Goal: Task Accomplishment & Management: Manage account settings

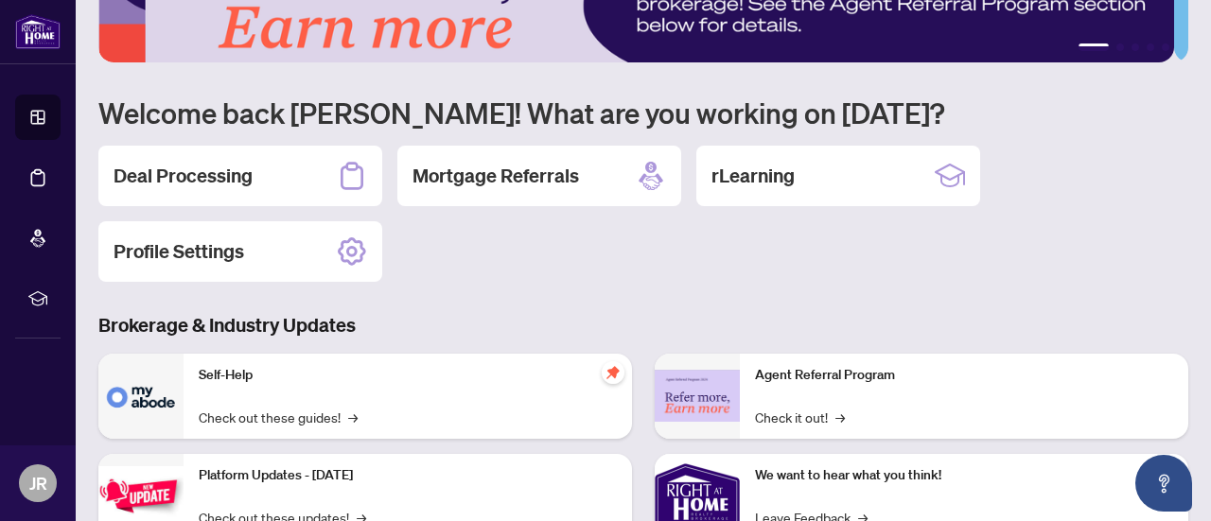
scroll to position [56, 0]
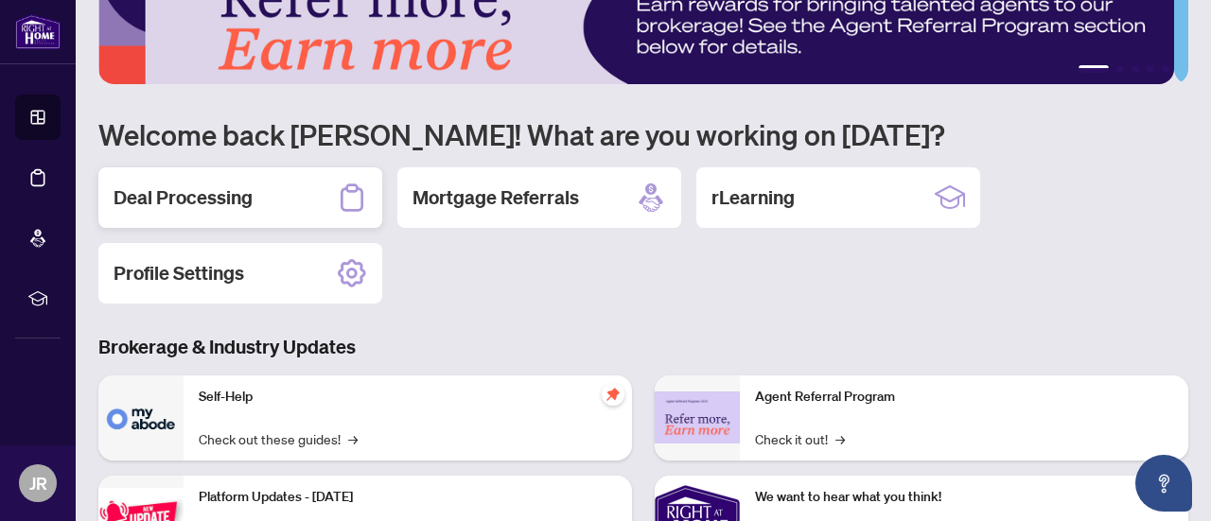
click at [211, 198] on h2 "Deal Processing" at bounding box center [183, 198] width 139 height 26
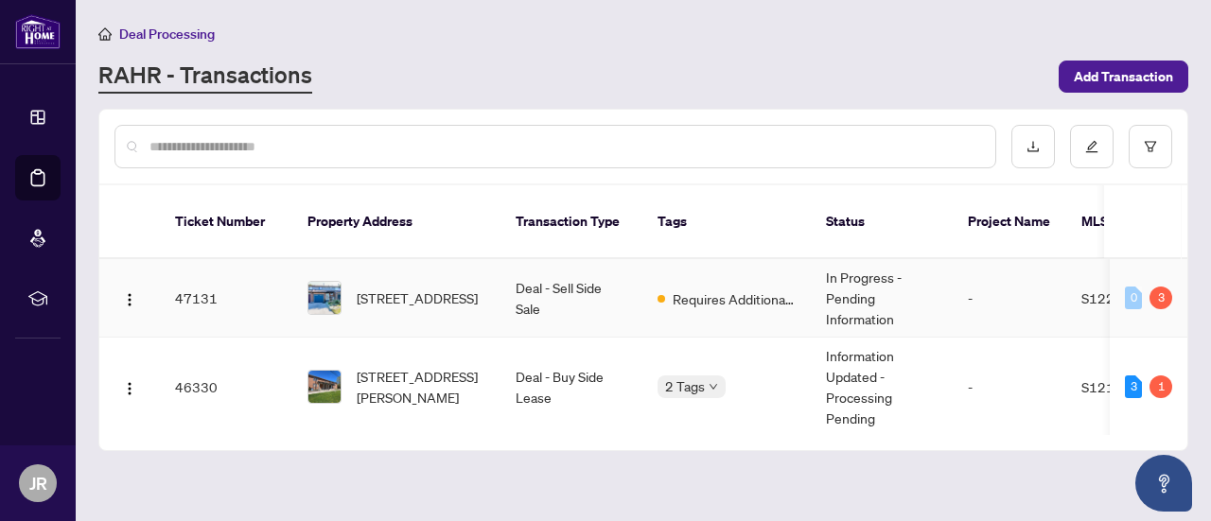
click at [727, 289] on td "Requires Additional Docs" at bounding box center [727, 298] width 168 height 79
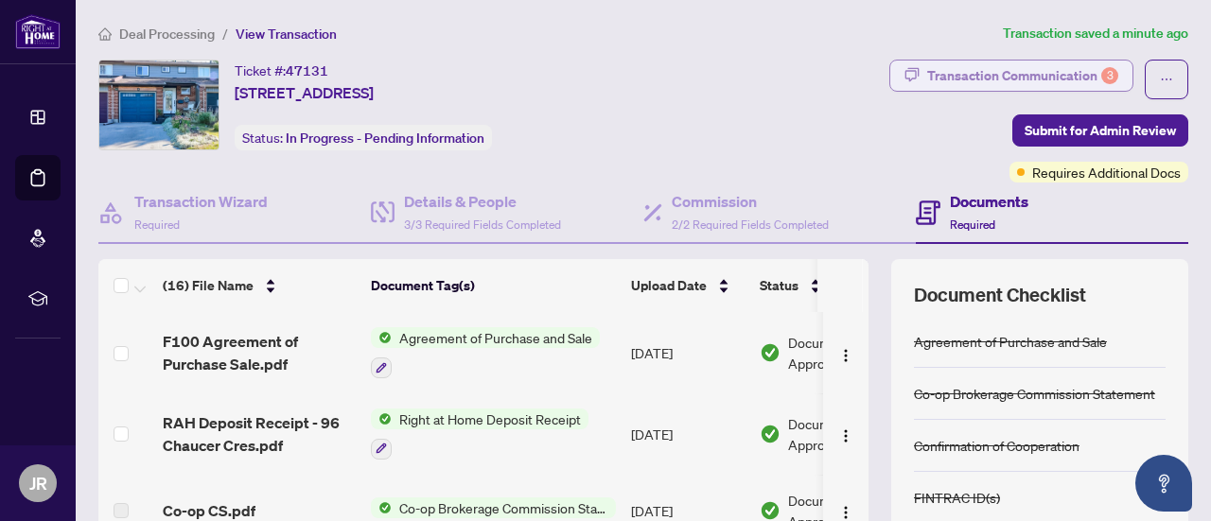
click at [1102, 79] on div "Transaction Communication 3" at bounding box center [1022, 76] width 191 height 30
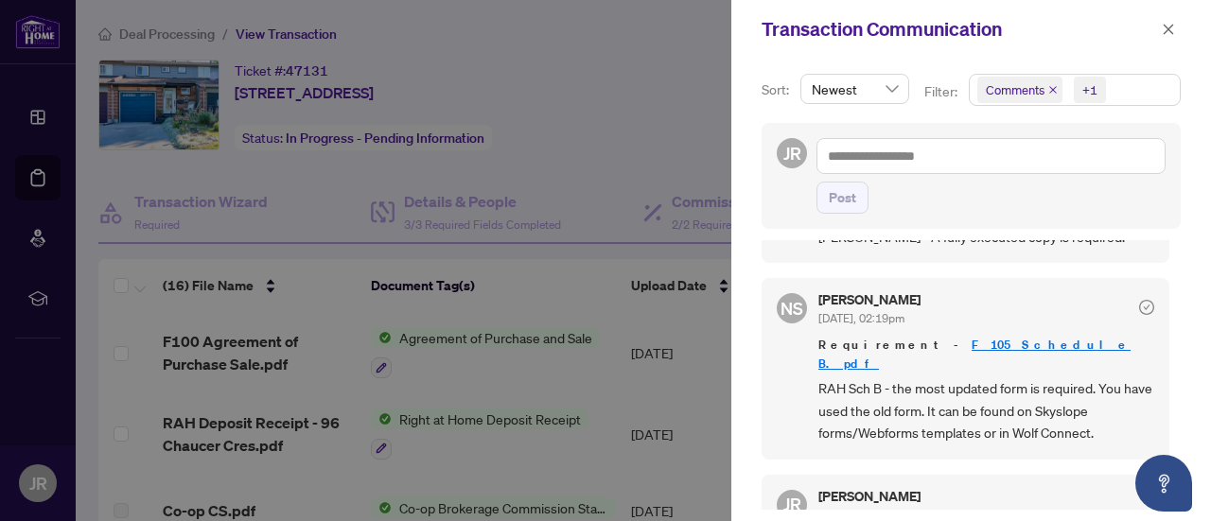
scroll to position [306, 0]
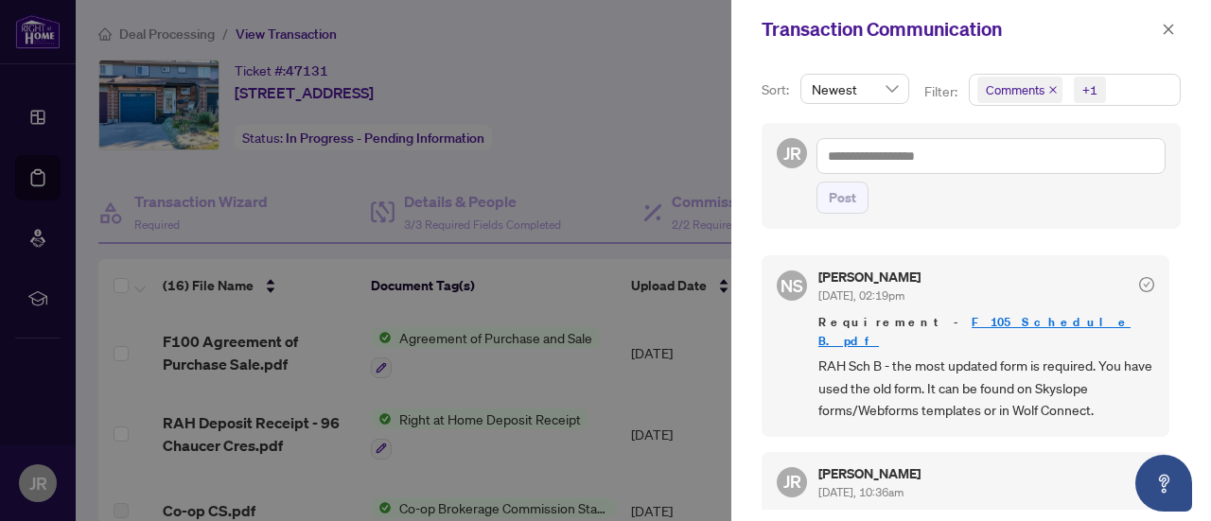
click at [954, 317] on link "F 105 Schedule B.pdf" at bounding box center [975, 331] width 312 height 35
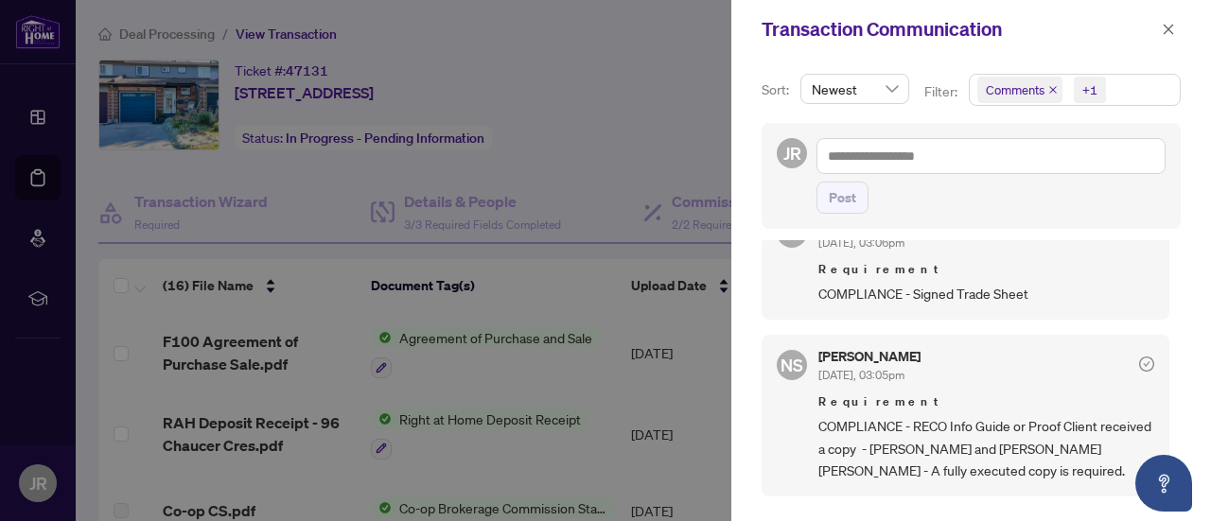
scroll to position [0, 0]
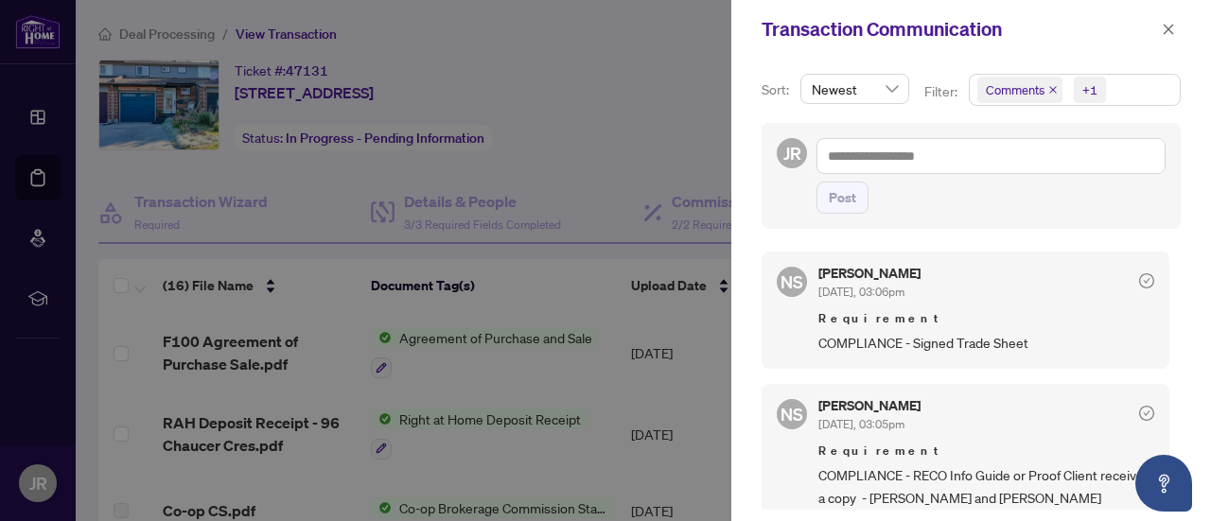
click at [566, 305] on div at bounding box center [605, 260] width 1211 height 521
click at [1169, 26] on icon "close" at bounding box center [1168, 29] width 13 height 13
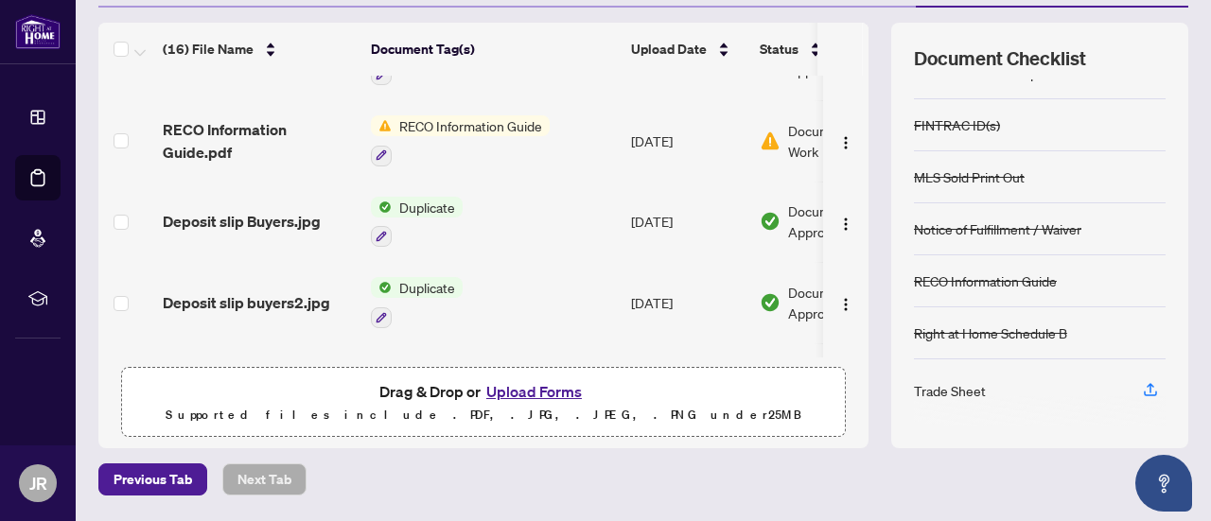
scroll to position [783, 0]
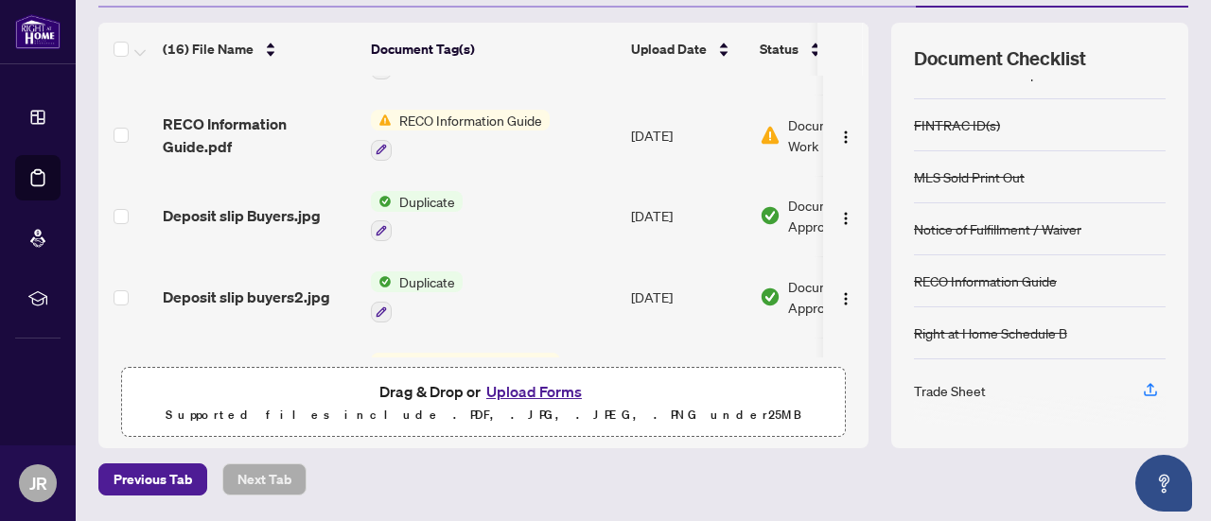
click at [396, 114] on span "RECO Information Guide" at bounding box center [471, 120] width 158 height 21
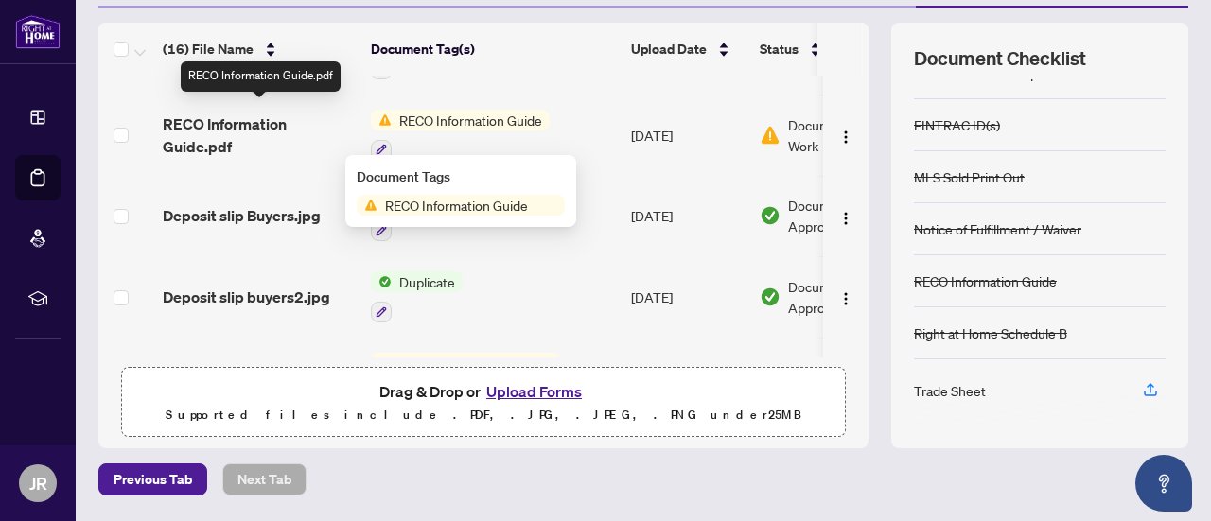
click at [220, 132] on span "RECO Information Guide.pdf" at bounding box center [259, 135] width 193 height 45
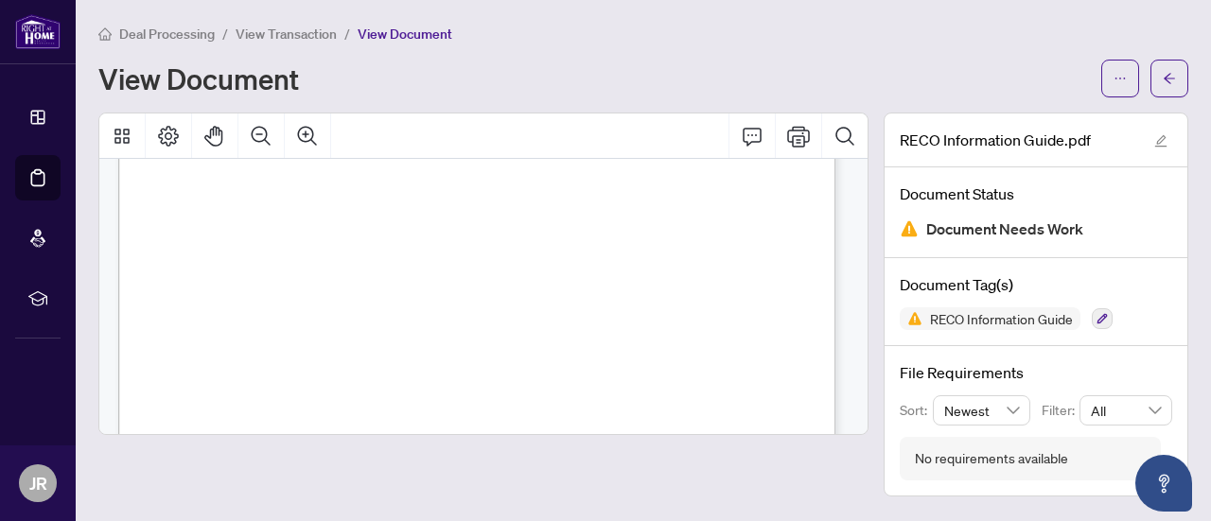
scroll to position [11487, 0]
click at [1166, 83] on icon "arrow-left" at bounding box center [1169, 78] width 13 height 13
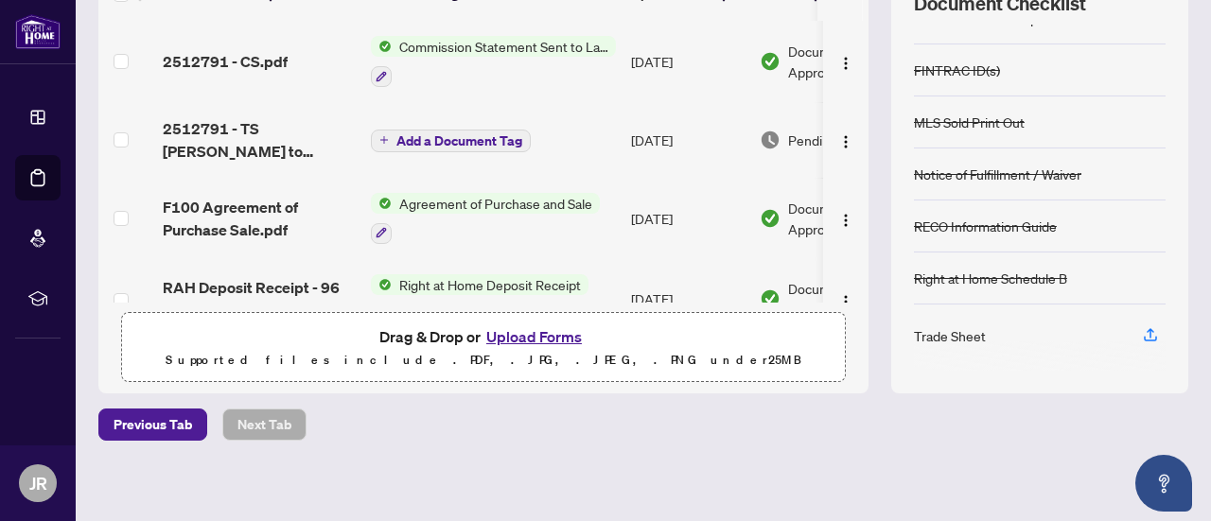
scroll to position [296, 0]
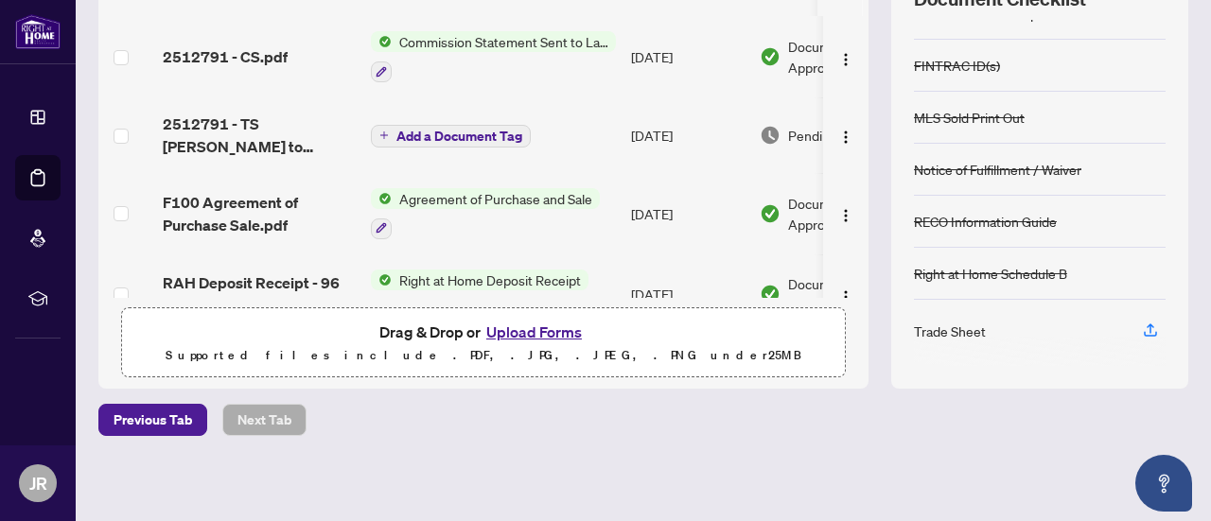
click at [534, 328] on button "Upload Forms" at bounding box center [534, 332] width 107 height 25
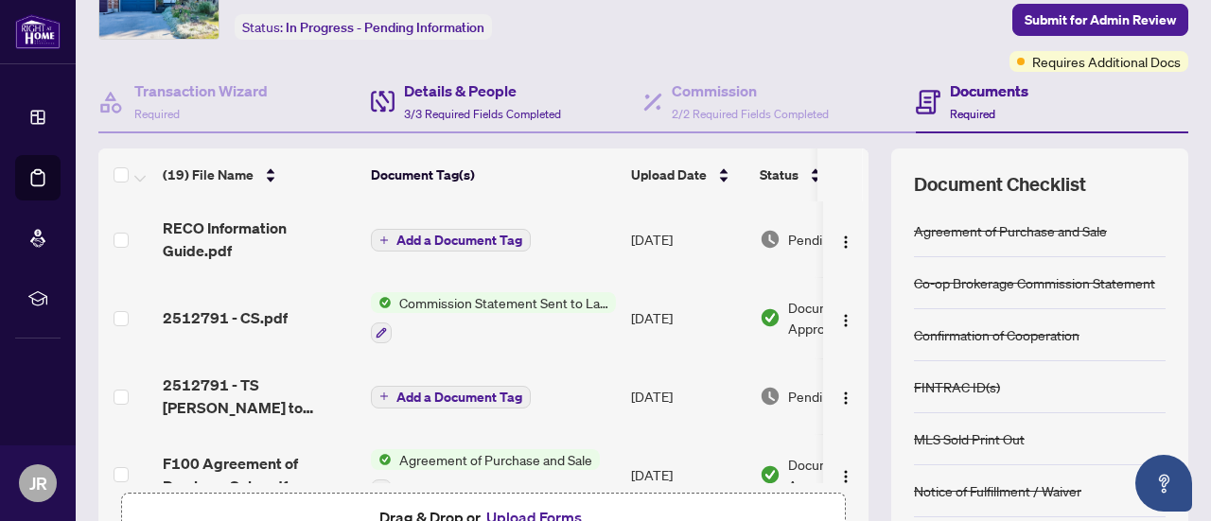
scroll to position [37, 0]
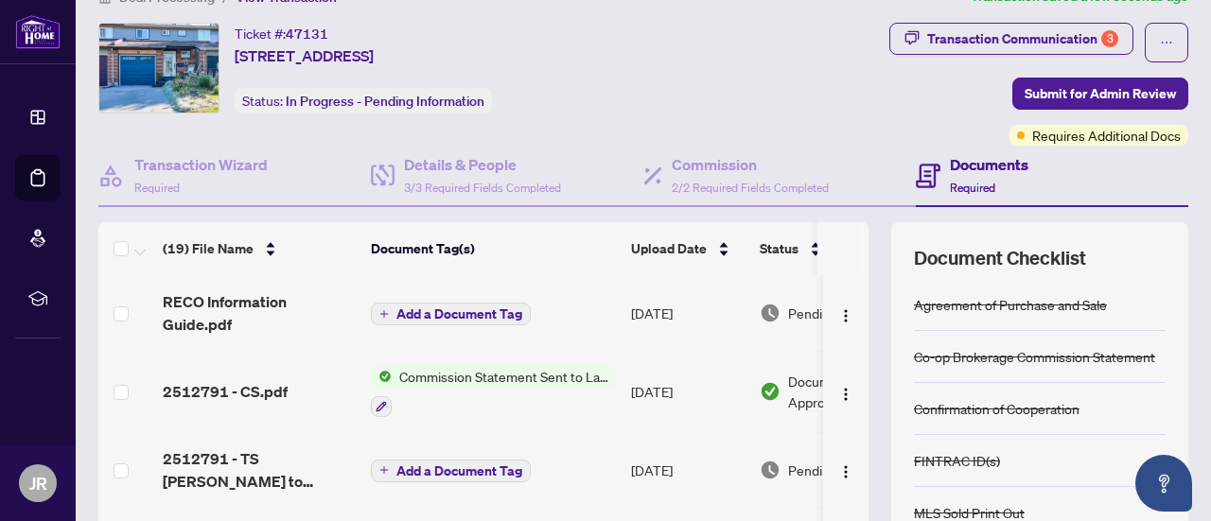
click at [386, 313] on icon "plus" at bounding box center [384, 313] width 8 height 1
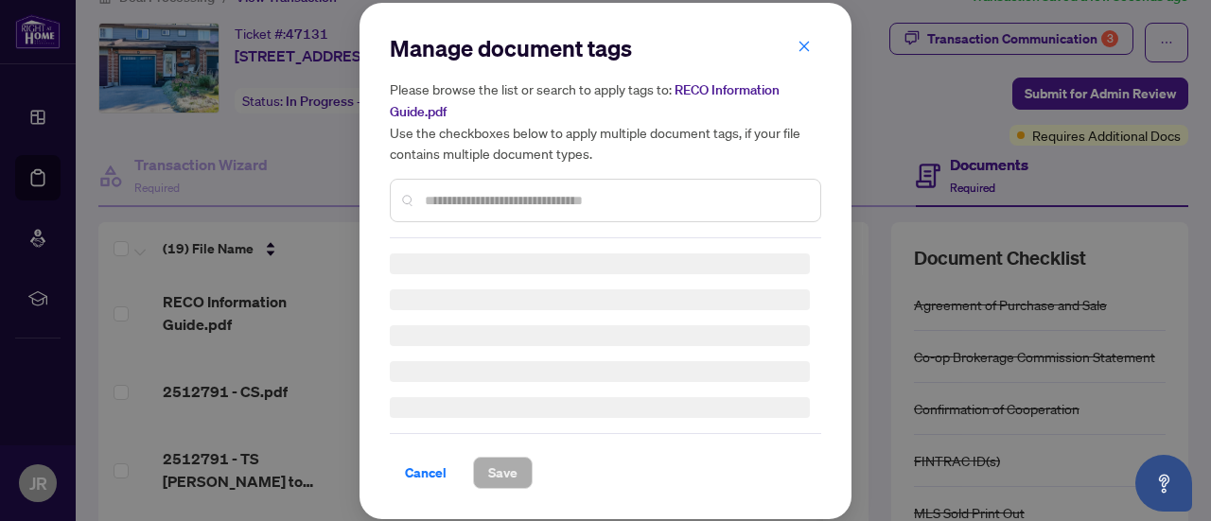
click at [496, 195] on input "text" at bounding box center [615, 200] width 380 height 21
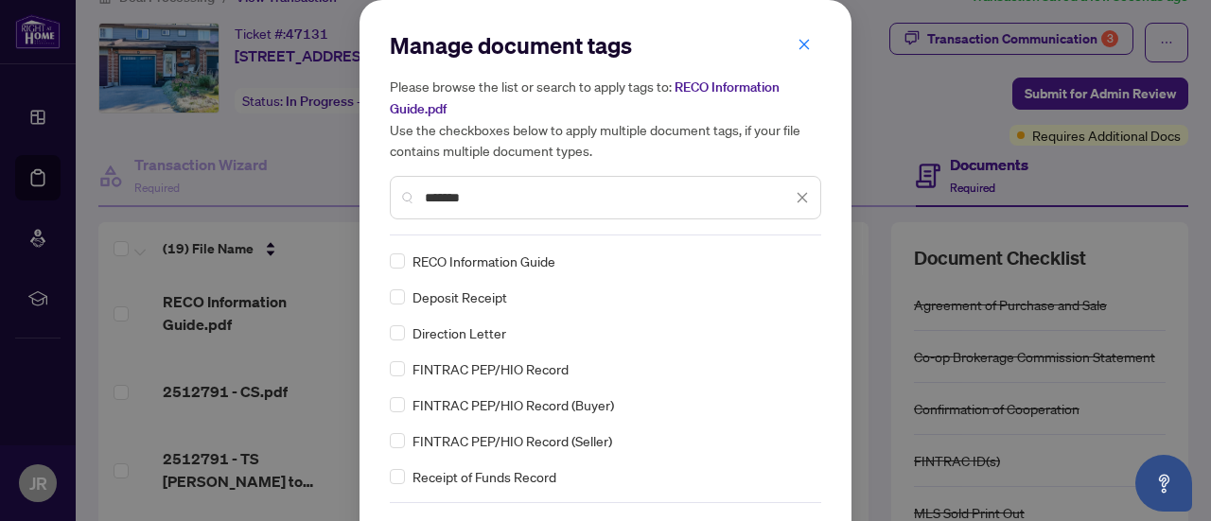
type input "*******"
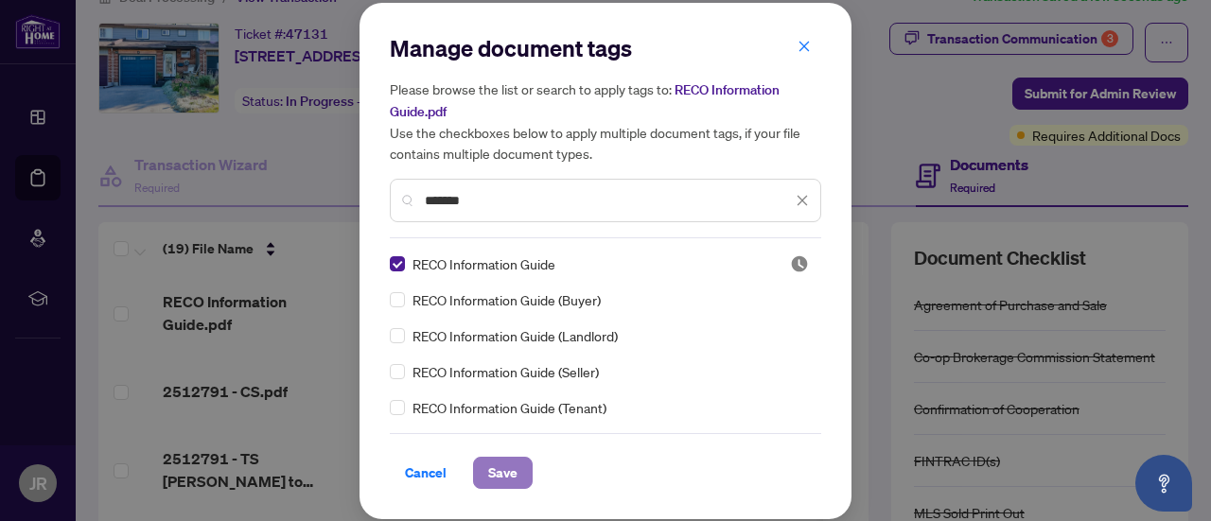
click at [502, 470] on span "Save" at bounding box center [502, 473] width 29 height 30
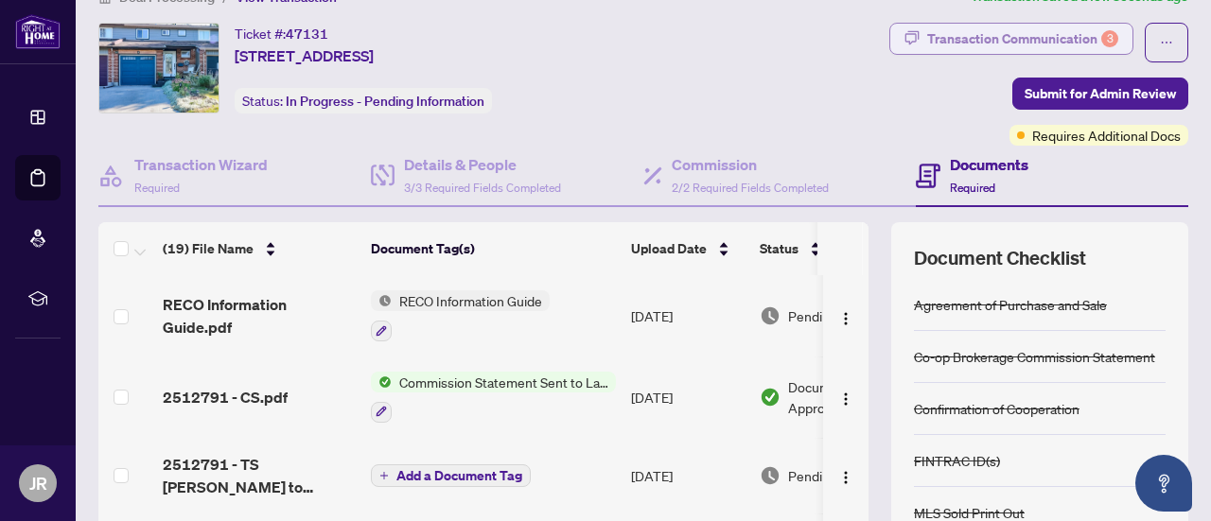
click at [1102, 39] on div "3" at bounding box center [1110, 38] width 17 height 17
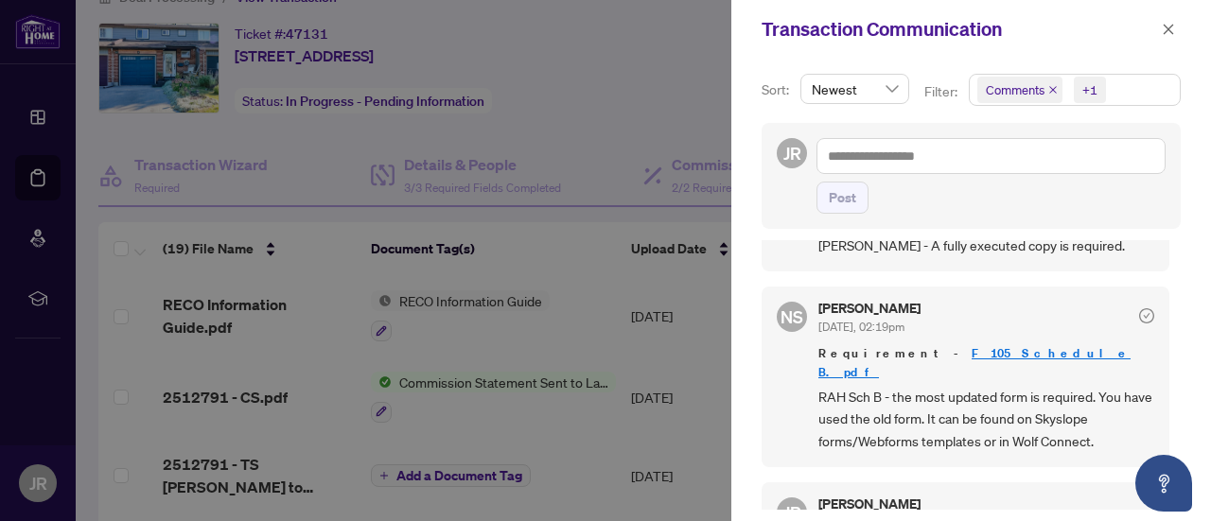
scroll to position [655, 0]
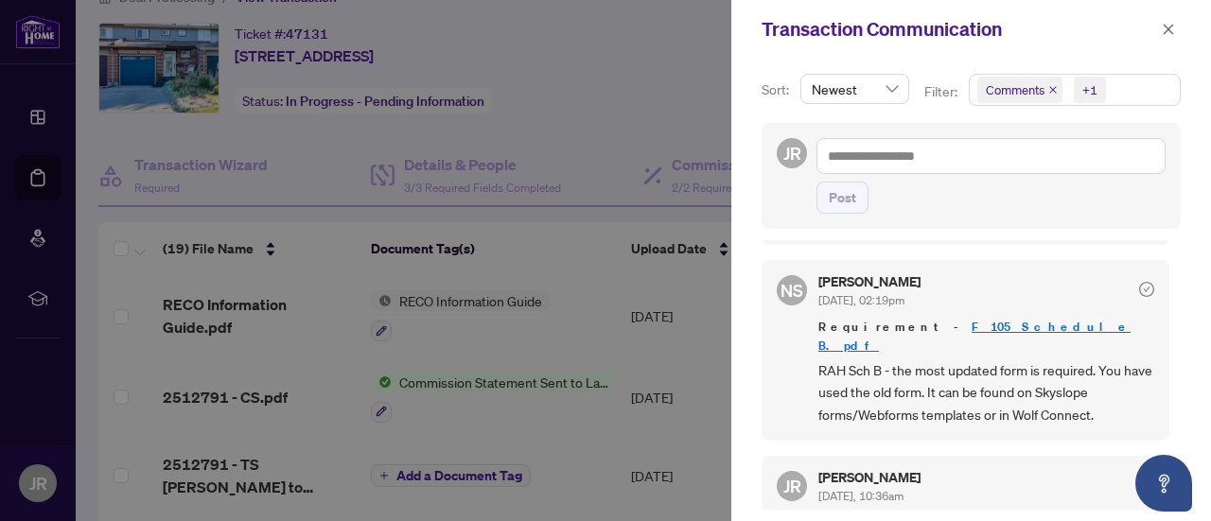
click at [541, 255] on div at bounding box center [605, 260] width 1211 height 521
click at [1179, 31] on button "button" at bounding box center [1168, 29] width 25 height 23
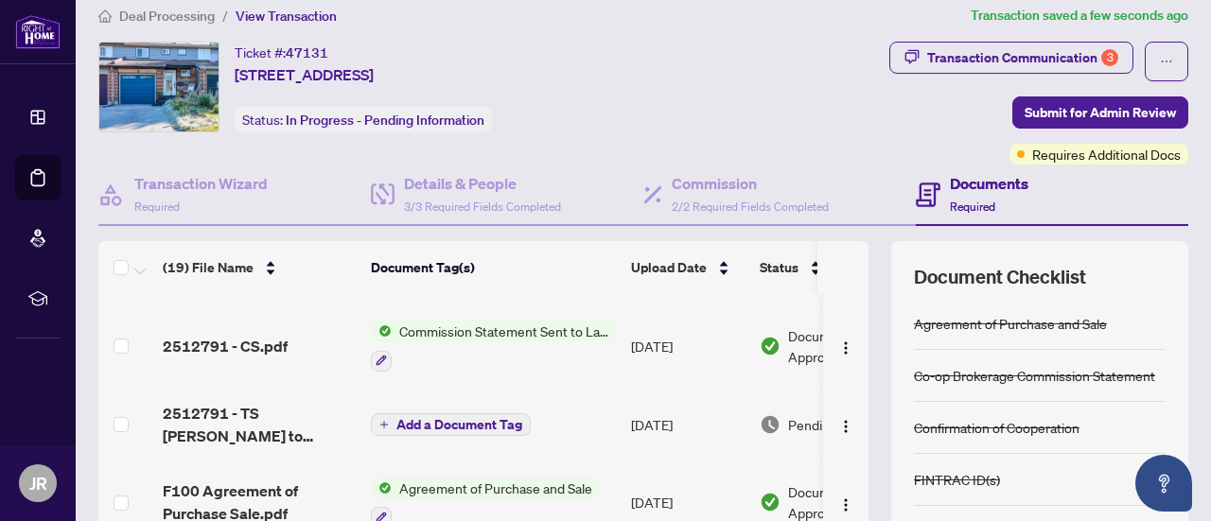
scroll to position [64, 0]
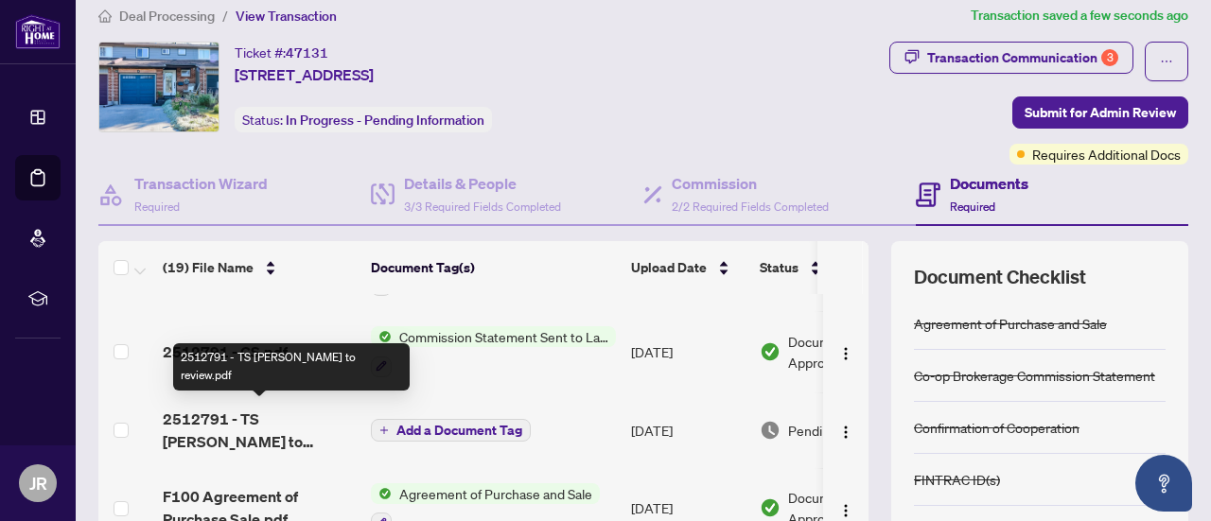
click at [258, 419] on span "2512791 - TS [PERSON_NAME] to review.pdf" at bounding box center [259, 430] width 193 height 45
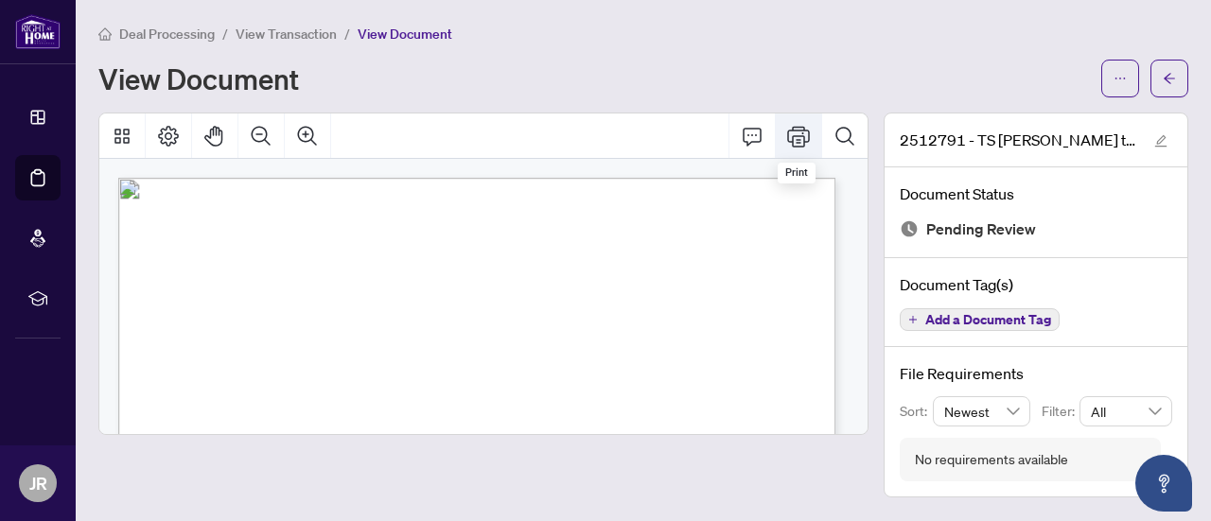
click at [814, 134] on button "Print" at bounding box center [798, 136] width 45 height 45
click at [1156, 141] on icon "edit" at bounding box center [1161, 140] width 13 height 13
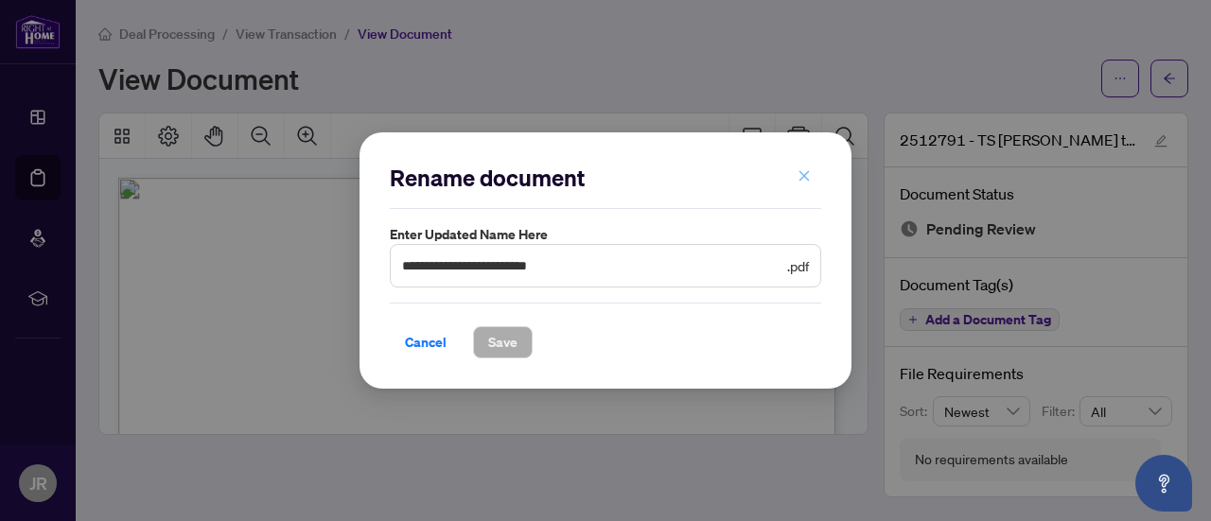
click at [808, 174] on icon "close" at bounding box center [804, 175] width 13 height 13
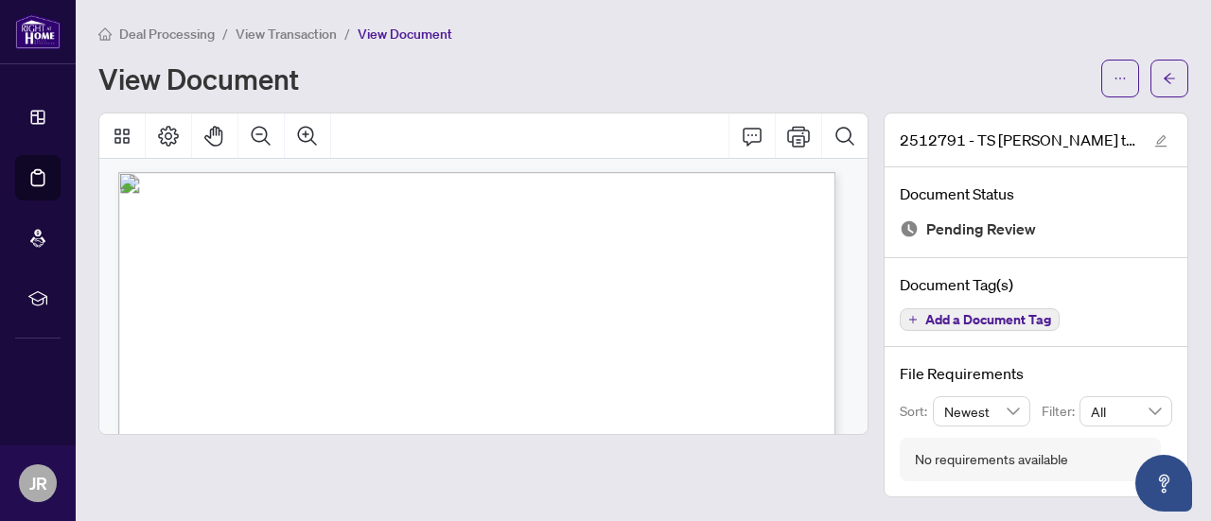
scroll to position [8, 0]
click at [1176, 72] on button "button" at bounding box center [1170, 79] width 38 height 38
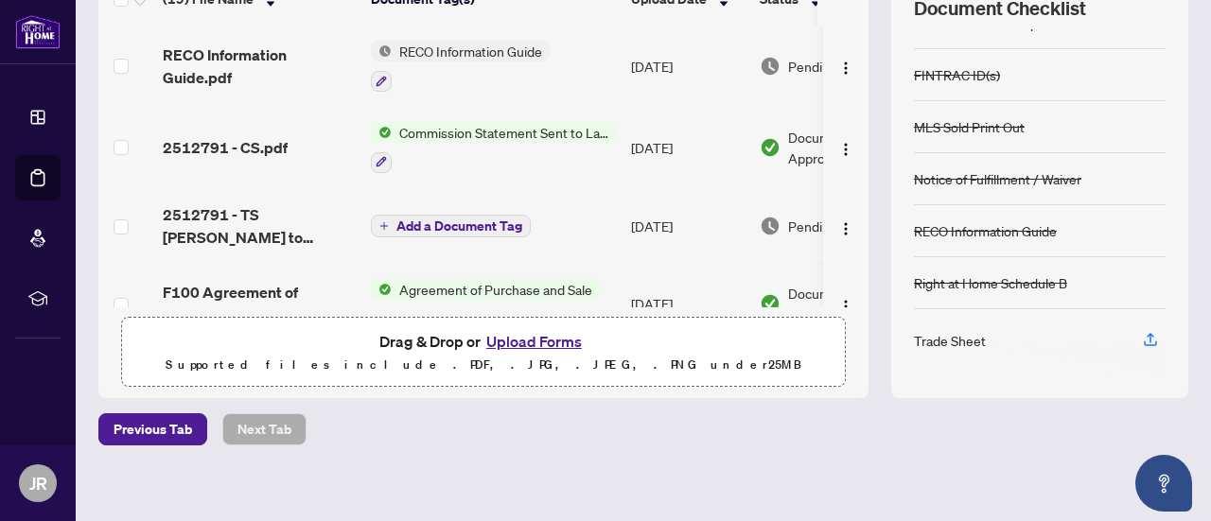
scroll to position [290, 0]
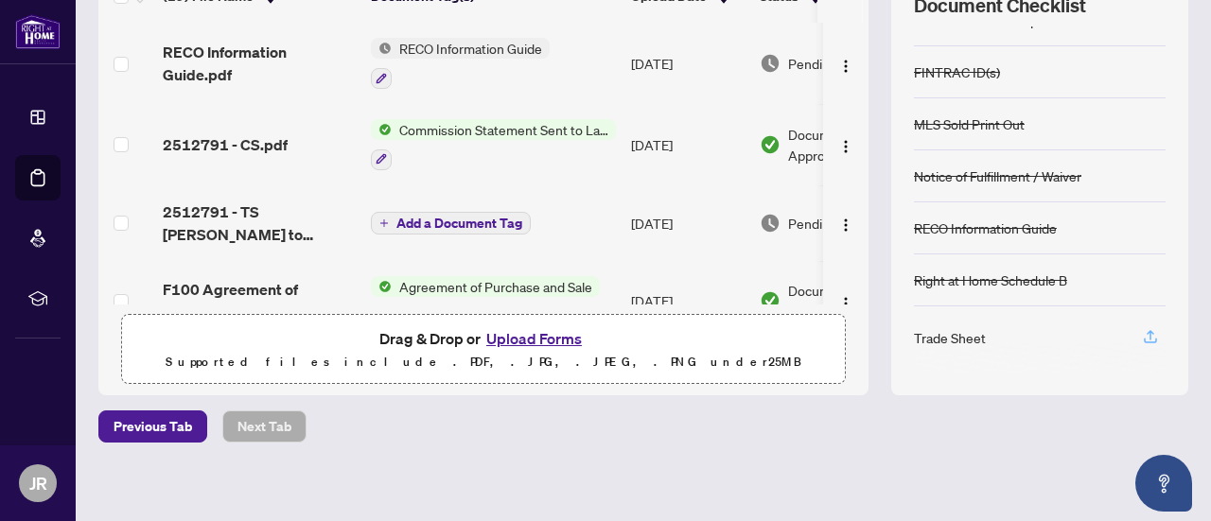
click at [1142, 330] on icon "button" at bounding box center [1150, 336] width 17 height 17
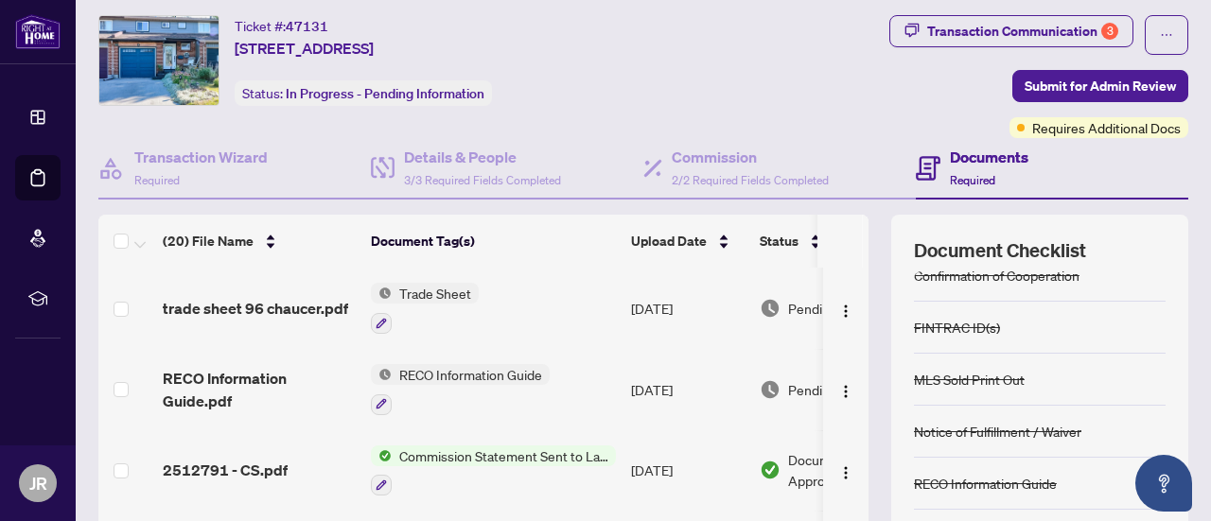
scroll to position [0, 0]
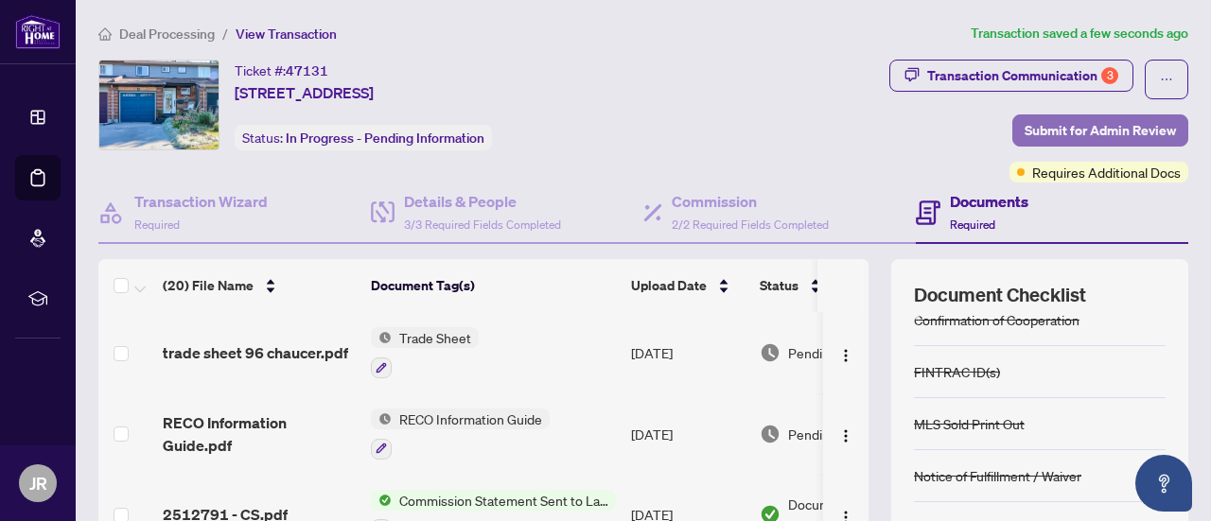
click at [1046, 126] on span "Submit for Admin Review" at bounding box center [1100, 130] width 151 height 30
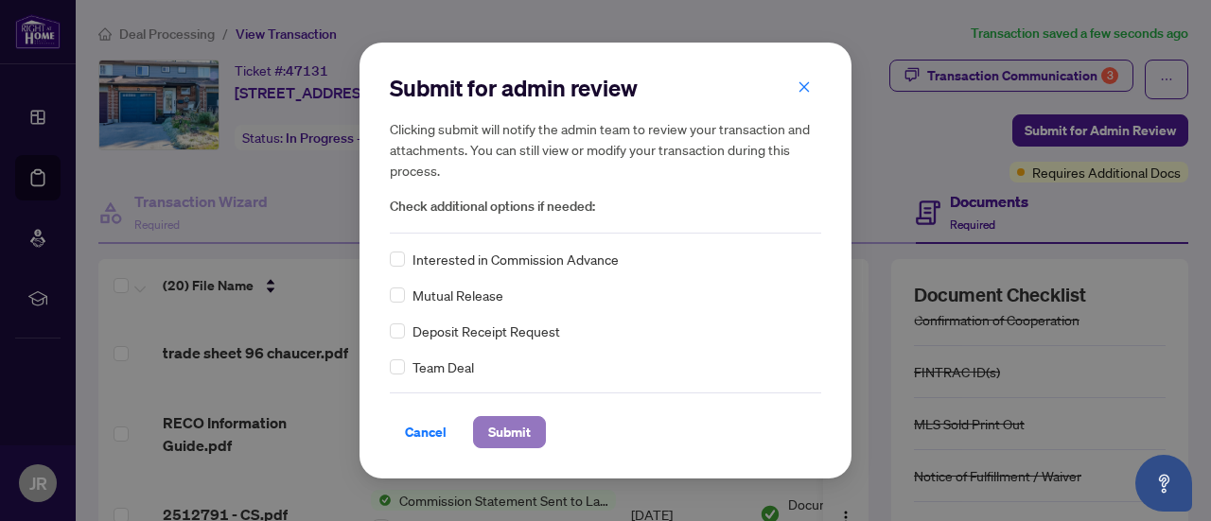
click at [520, 436] on span "Submit" at bounding box center [509, 432] width 43 height 30
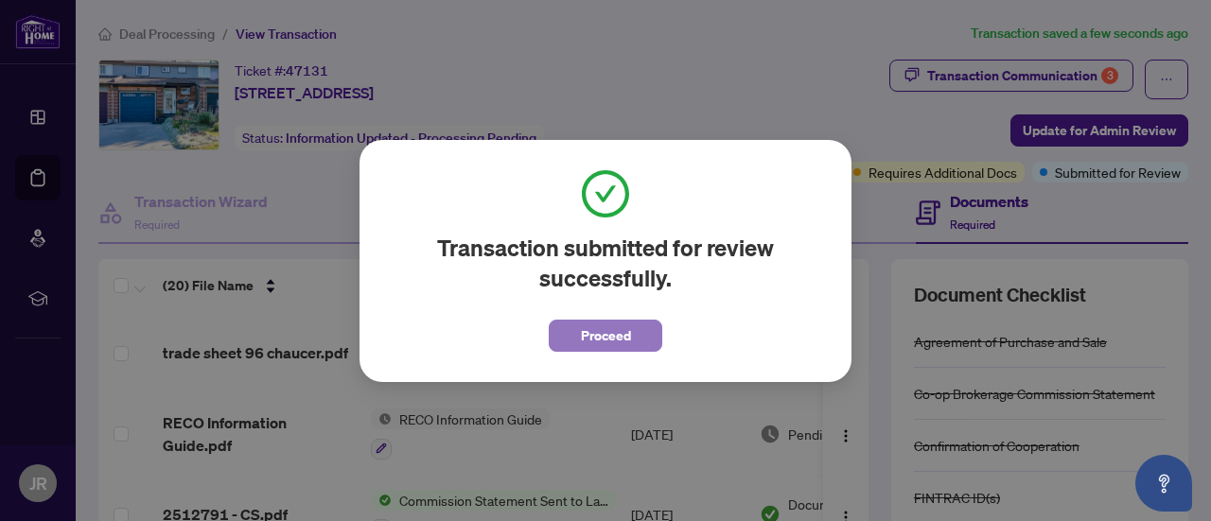
click at [647, 338] on button "Proceed" at bounding box center [606, 336] width 114 height 32
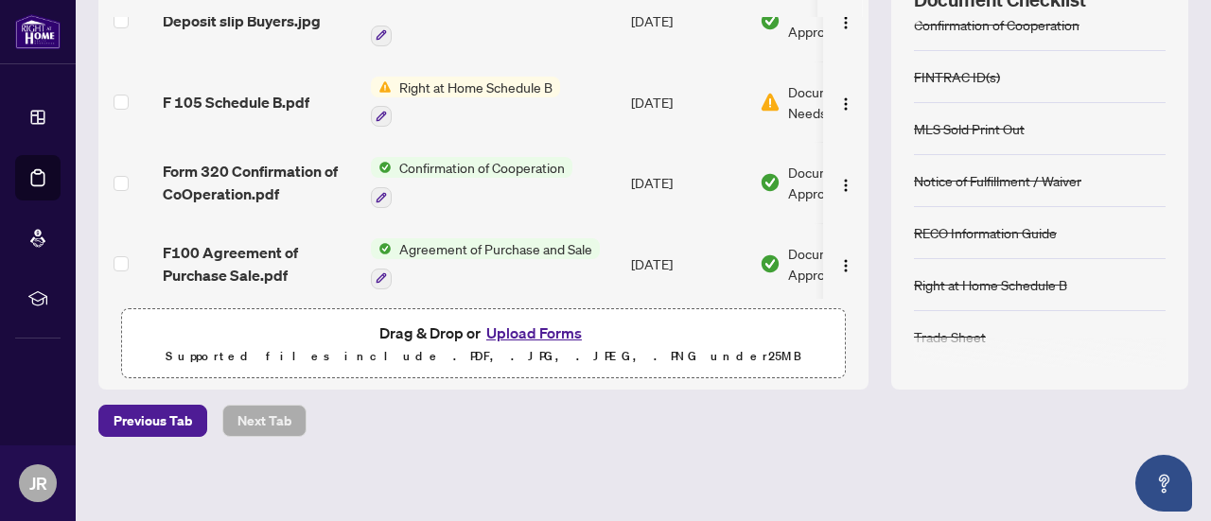
scroll to position [296, 0]
click at [515, 326] on button "Upload Forms" at bounding box center [534, 332] width 107 height 25
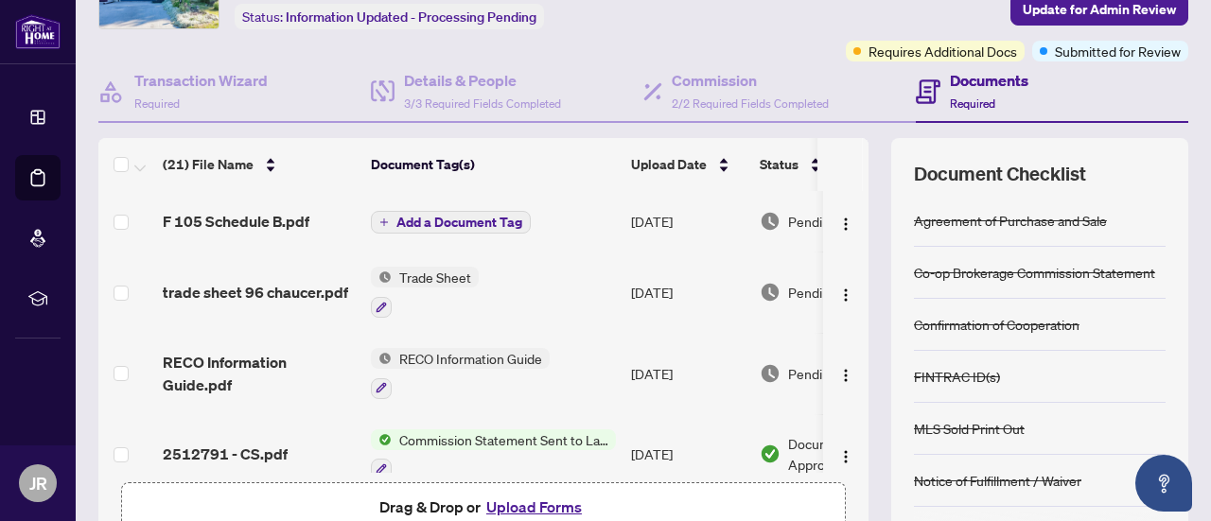
scroll to position [99, 0]
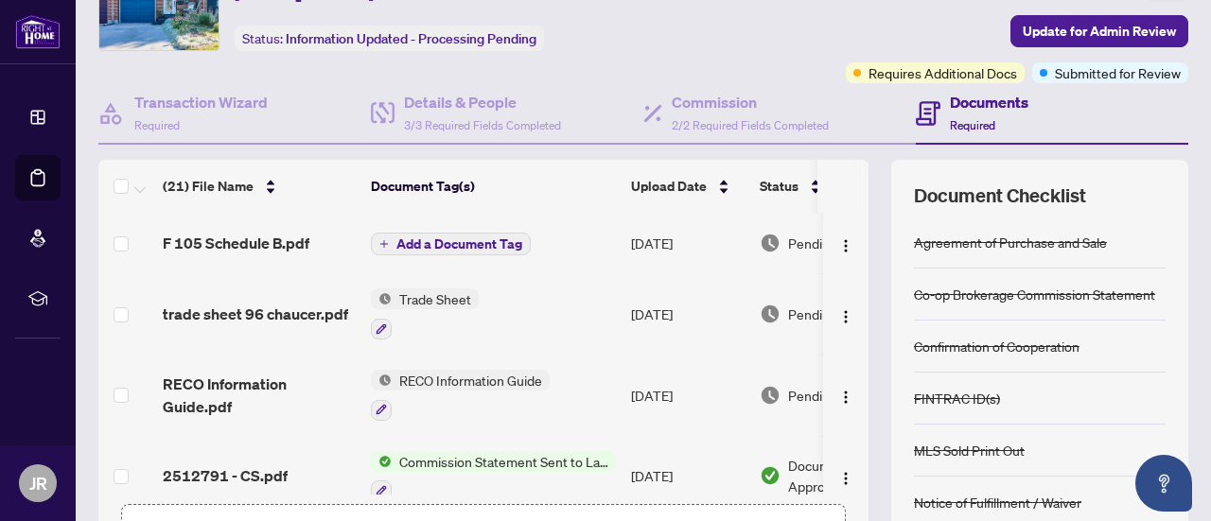
click at [412, 246] on span "Add a Document Tag" at bounding box center [460, 244] width 126 height 13
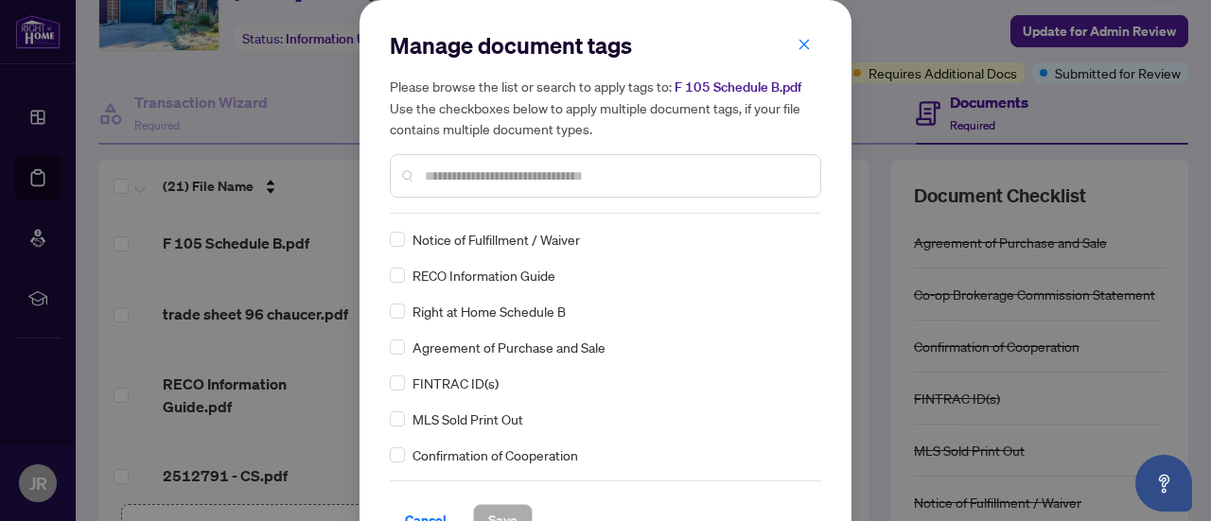
click at [465, 189] on div at bounding box center [606, 176] width 432 height 44
click at [450, 172] on input "text" at bounding box center [615, 176] width 380 height 21
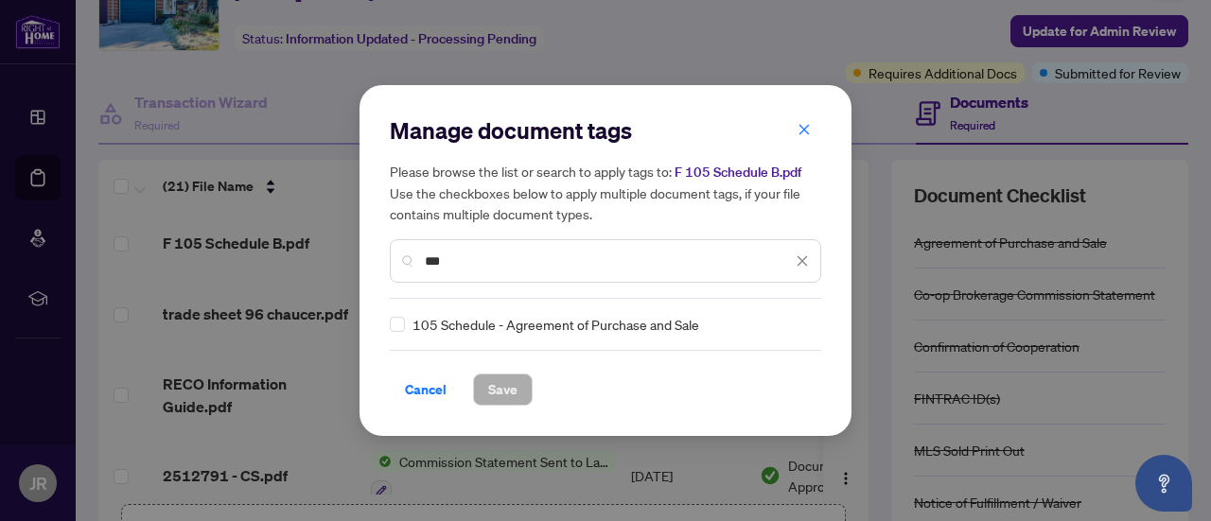
drag, startPoint x: 456, startPoint y: 259, endPoint x: 469, endPoint y: 259, distance: 13.2
click at [469, 259] on input "***" at bounding box center [608, 261] width 367 height 21
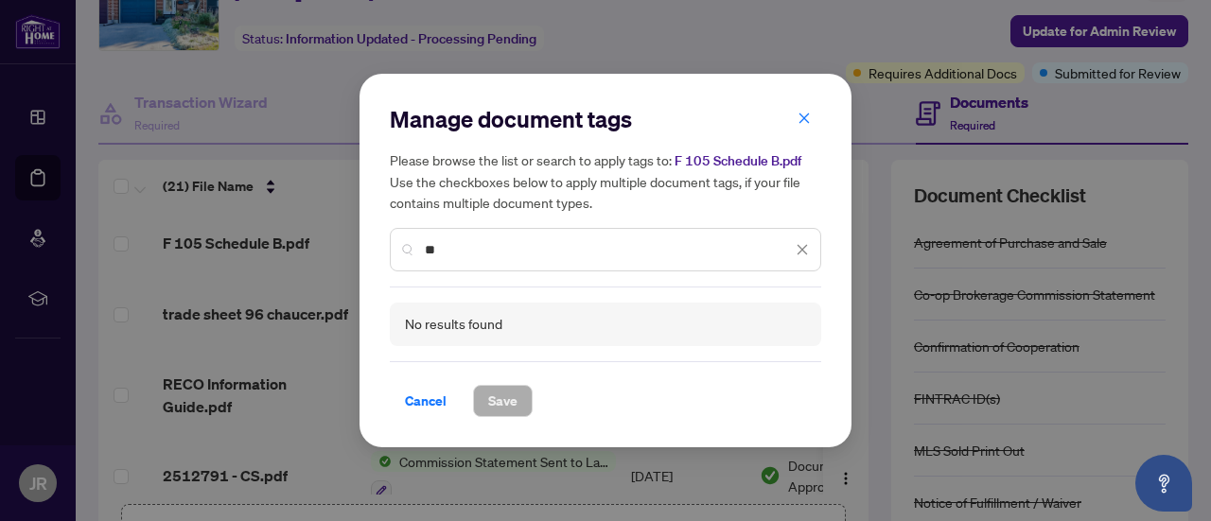
type input "*"
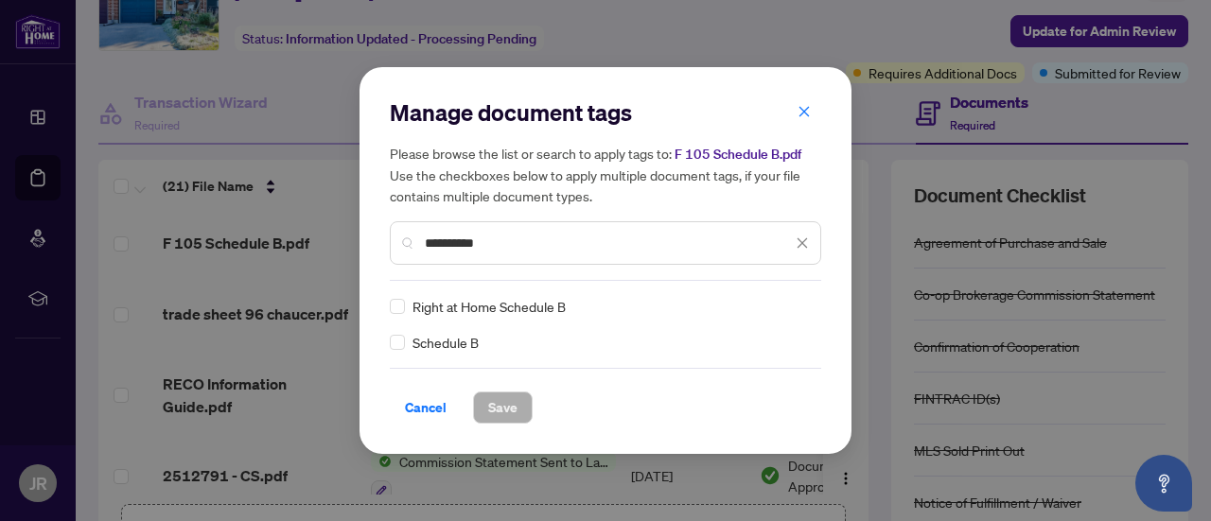
type input "**********"
click at [502, 404] on span "Save" at bounding box center [502, 408] width 29 height 30
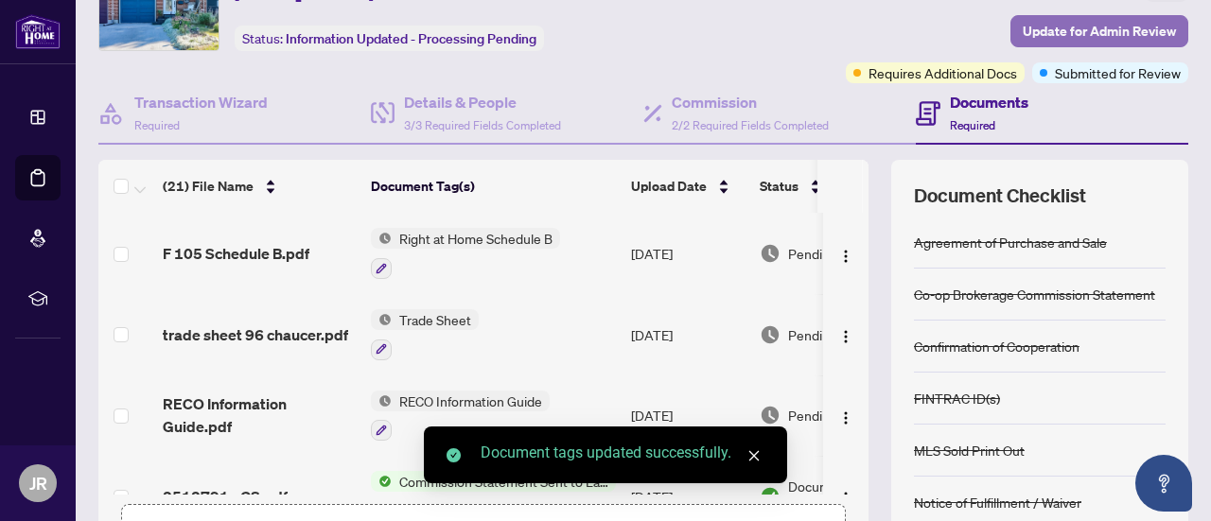
click at [1123, 31] on span "Update for Admin Review" at bounding box center [1099, 31] width 153 height 30
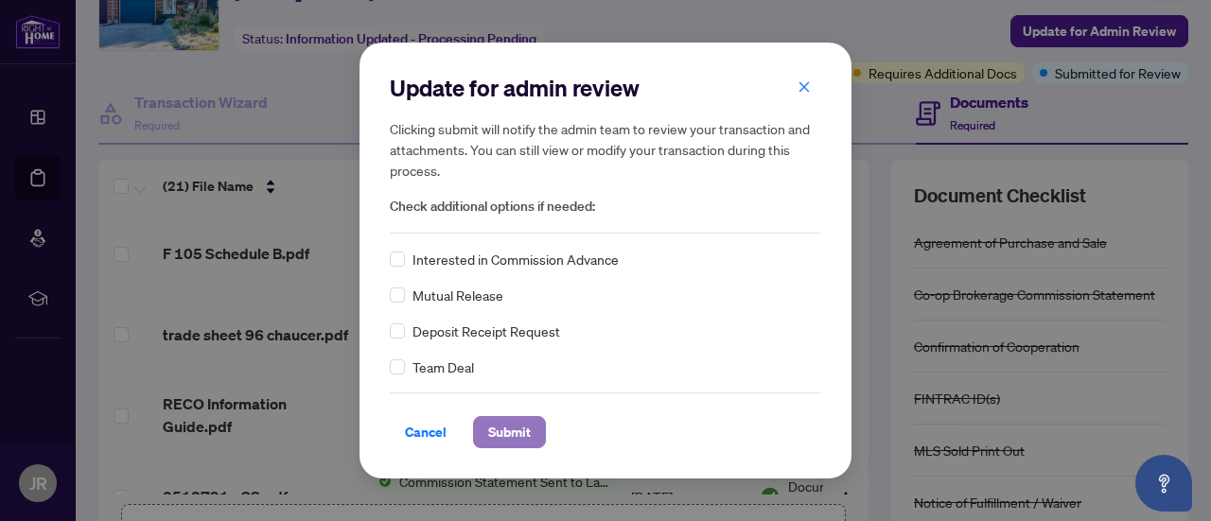
click at [518, 436] on span "Submit" at bounding box center [509, 432] width 43 height 30
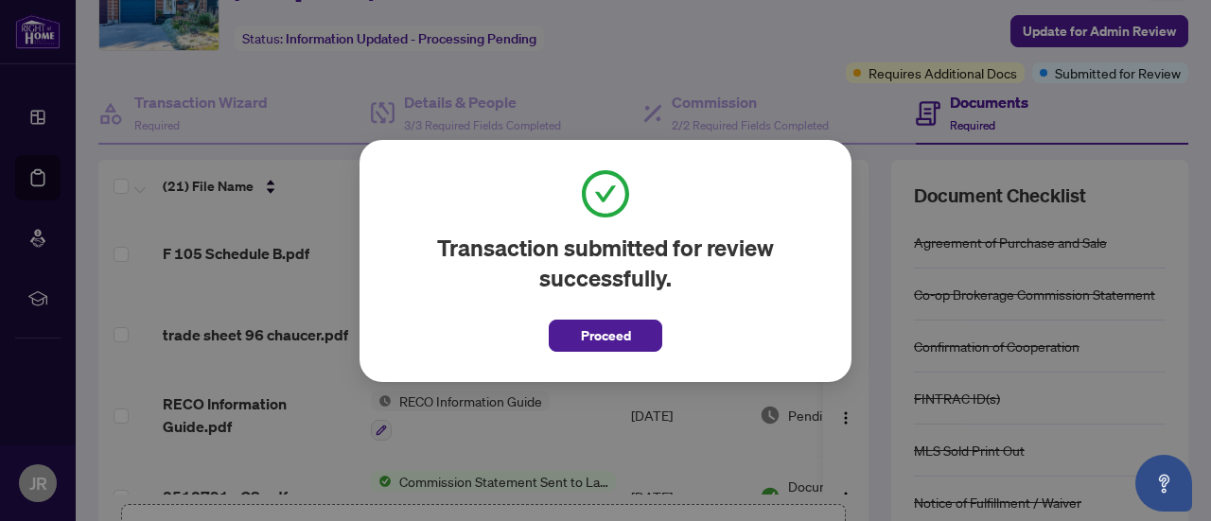
click at [604, 338] on span "Proceed" at bounding box center [606, 336] width 50 height 30
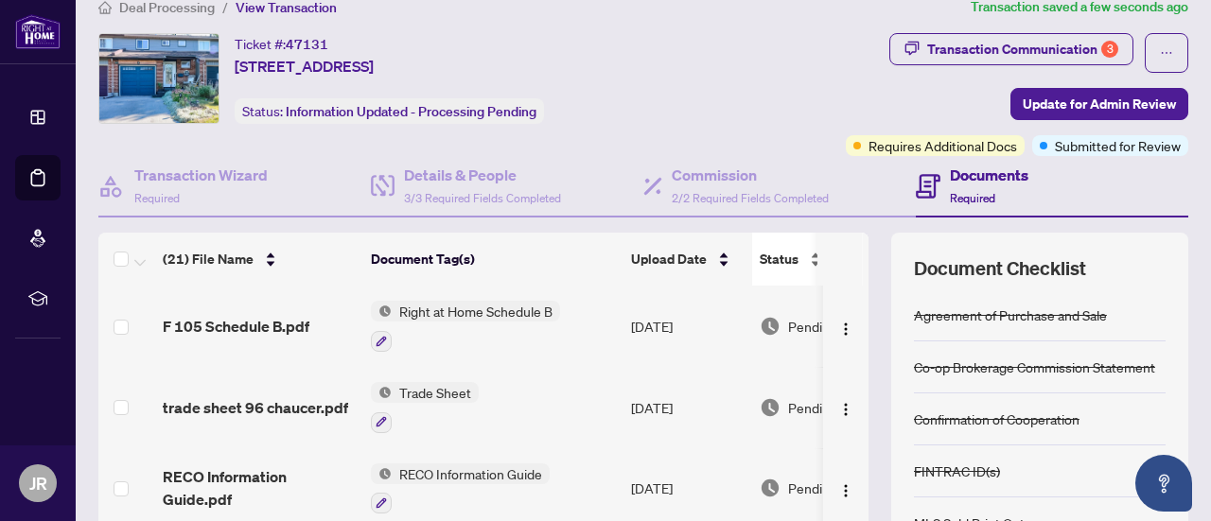
scroll to position [0, 0]
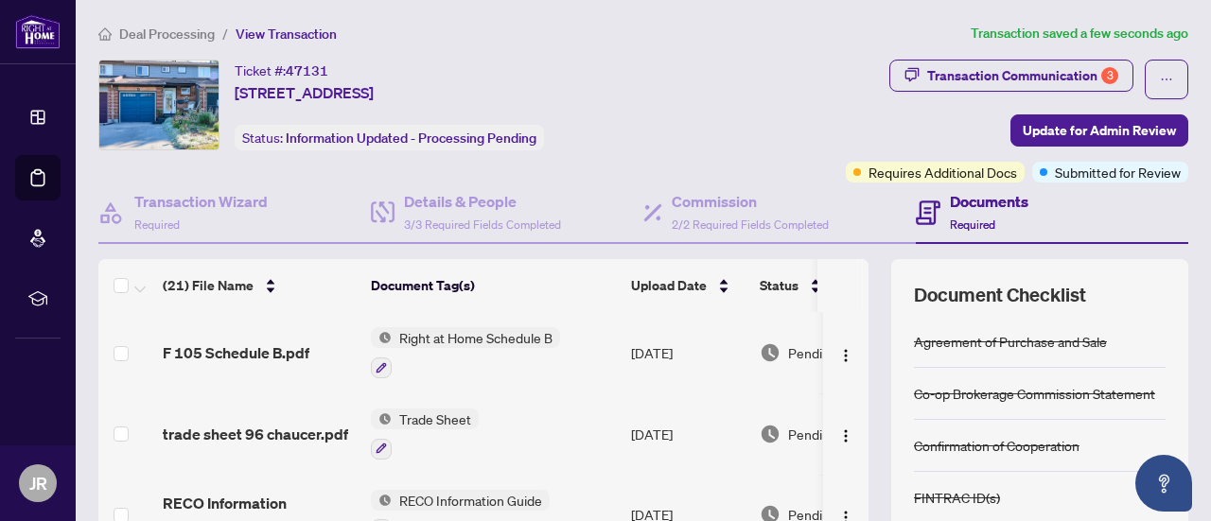
click at [587, 108] on div "Ticket #: 47131 [STREET_ADDRESS] Status: Information Updated - Processing Pendi…" at bounding box center [394, 105] width 593 height 91
click at [1088, 62] on div "Transaction Communication 3" at bounding box center [1022, 76] width 191 height 30
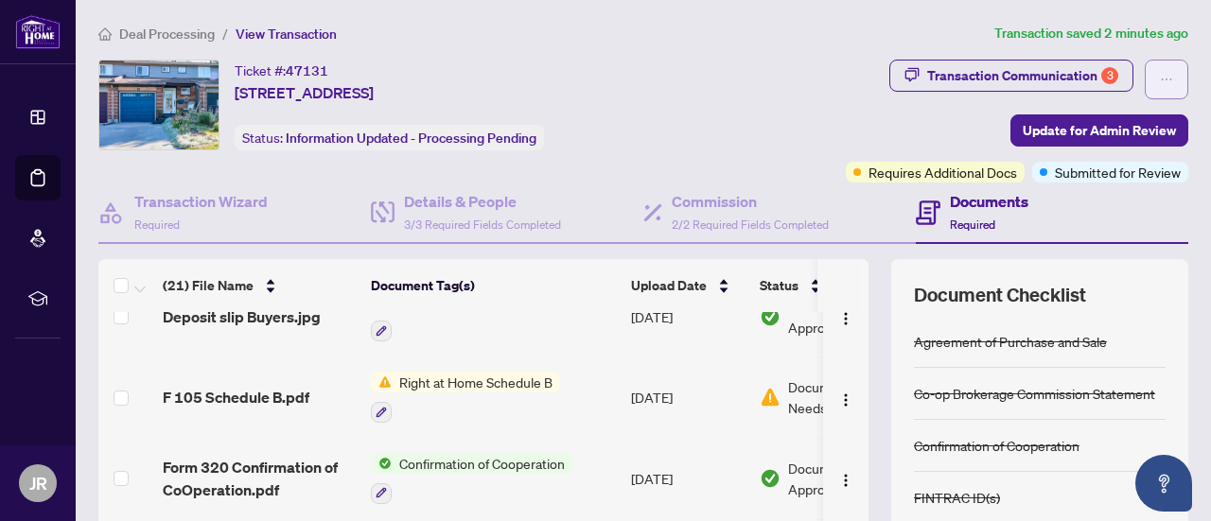
click at [1168, 73] on button "button" at bounding box center [1167, 80] width 44 height 40
click at [1086, 76] on div "Transaction Communication 3" at bounding box center [1022, 76] width 191 height 30
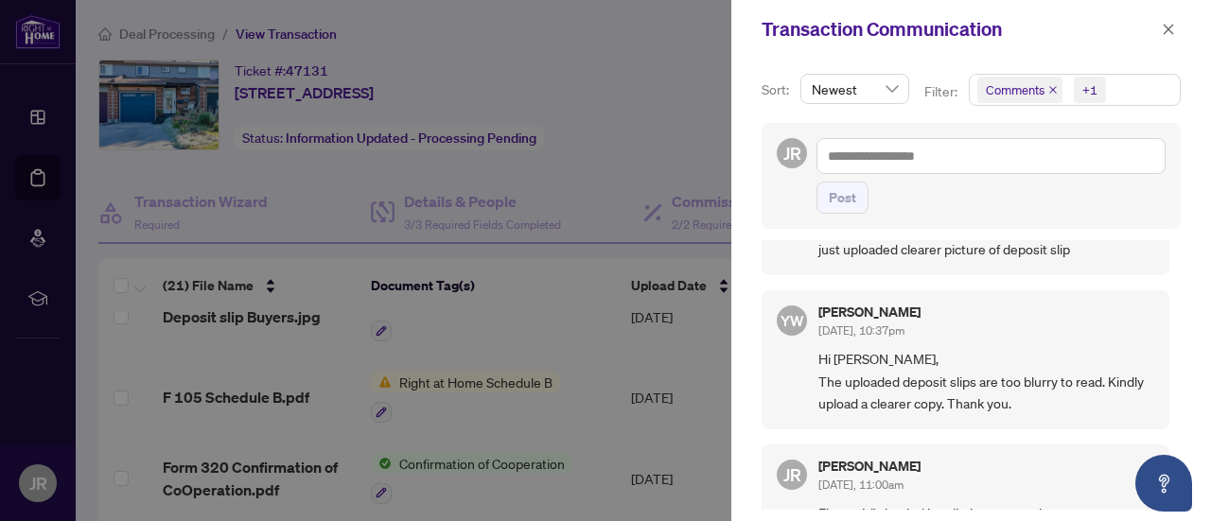
scroll to position [2, 0]
click at [568, 137] on div at bounding box center [605, 260] width 1211 height 521
click at [1174, 31] on icon "close" at bounding box center [1168, 29] width 13 height 13
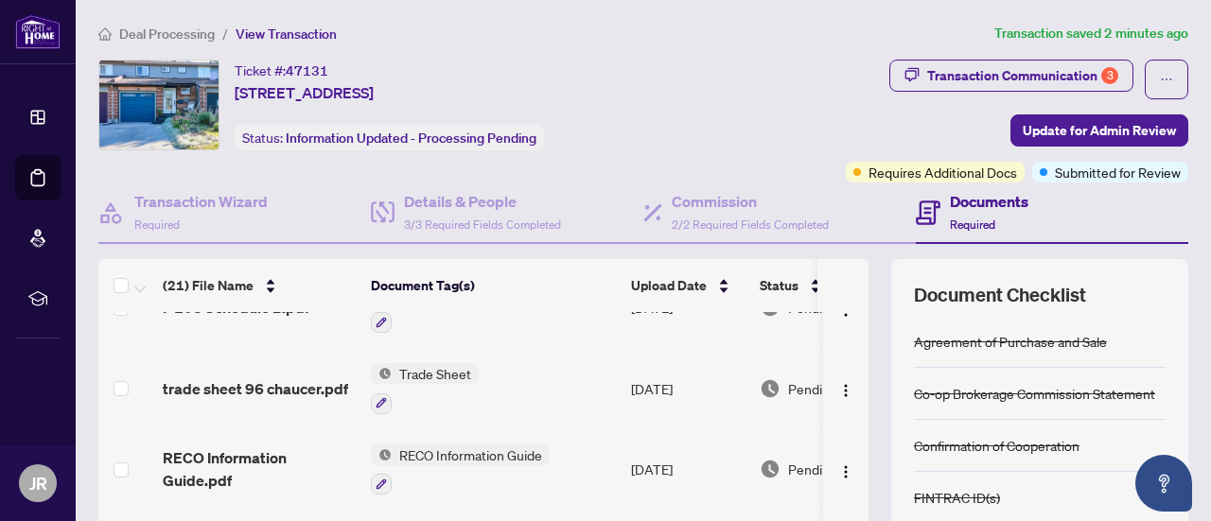
scroll to position [0, 0]
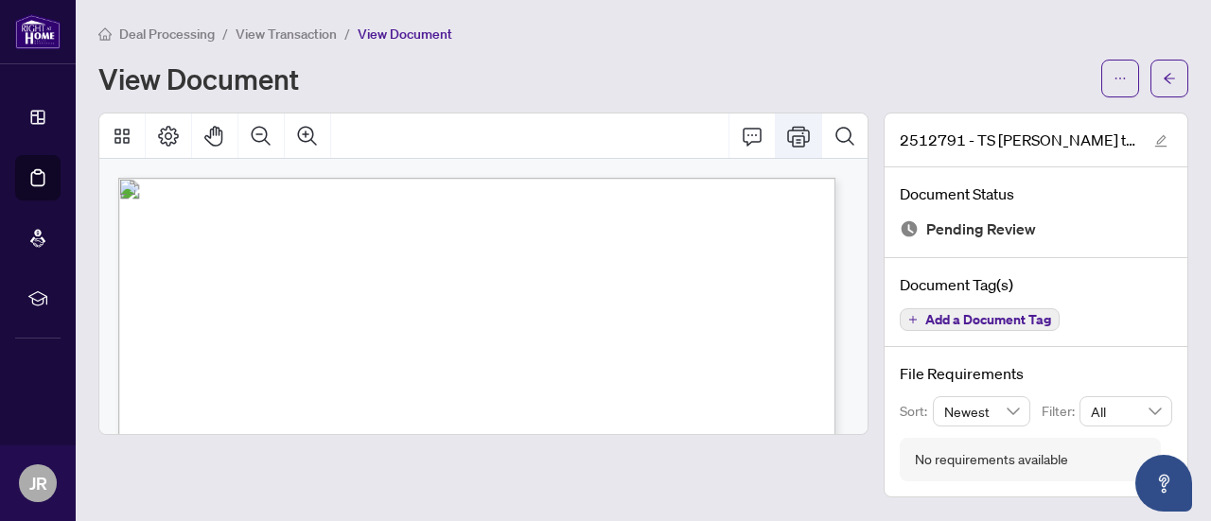
click at [814, 137] on button "Print" at bounding box center [798, 136] width 45 height 45
click at [1156, 142] on icon "edit" at bounding box center [1161, 140] width 13 height 13
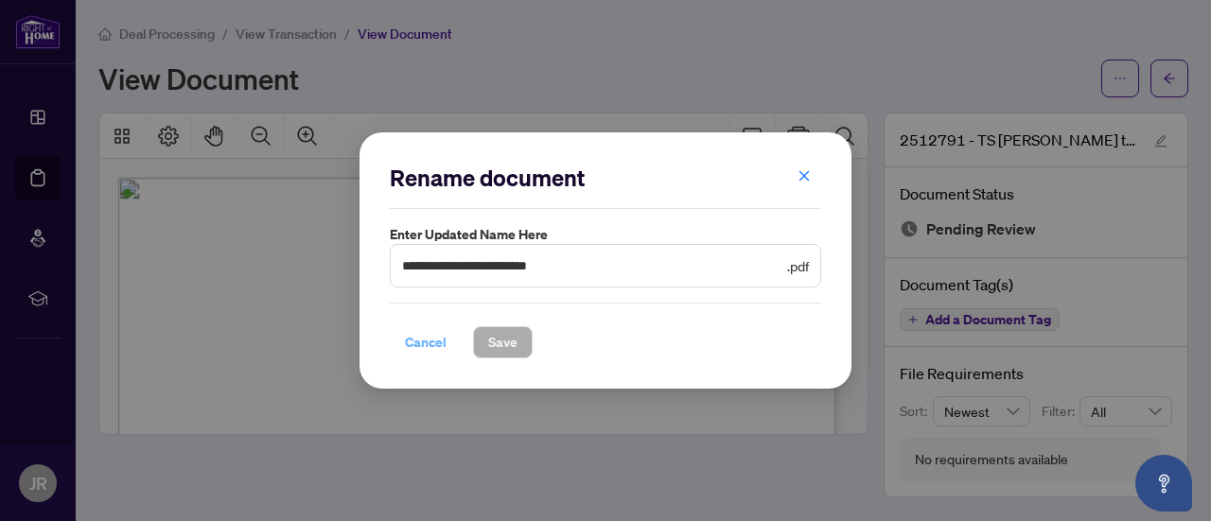
click at [414, 345] on span "Cancel" at bounding box center [426, 342] width 42 height 30
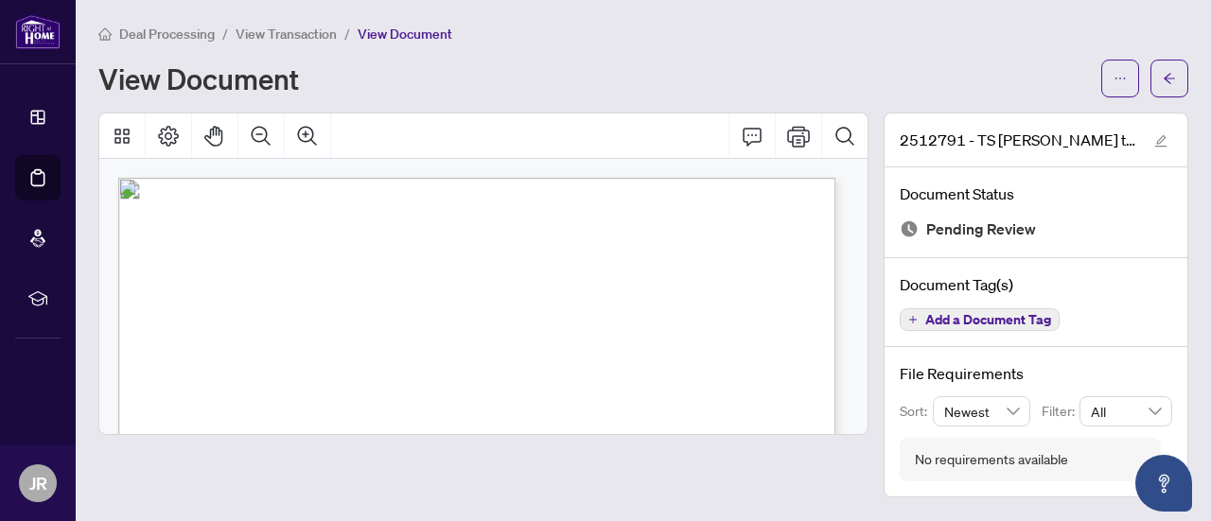
drag, startPoint x: 776, startPoint y: 72, endPoint x: 675, endPoint y: 77, distance: 101.4
click at [774, 73] on div "View Document" at bounding box center [594, 78] width 992 height 30
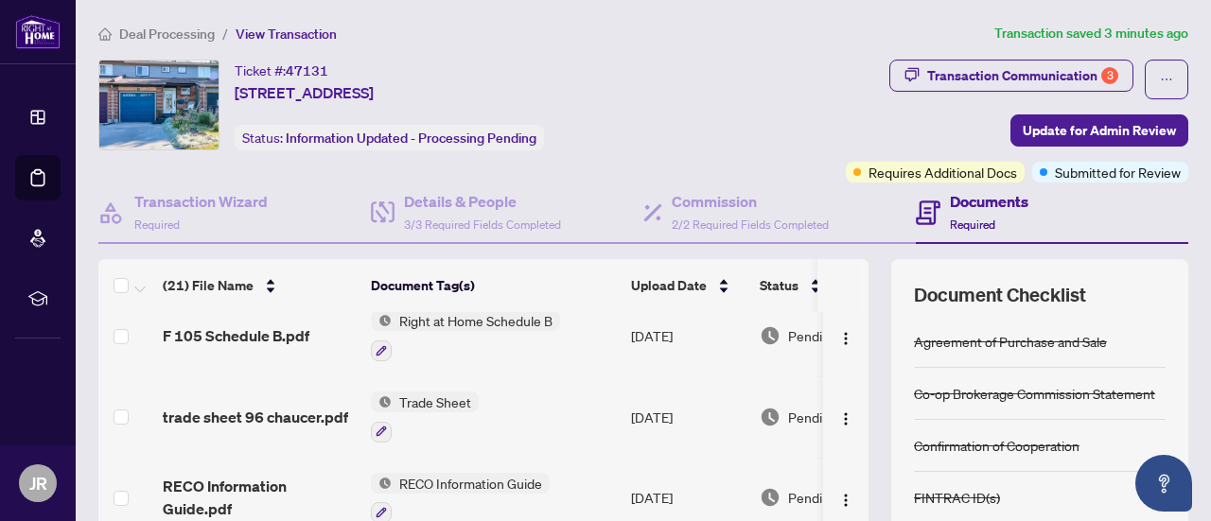
scroll to position [37, 0]
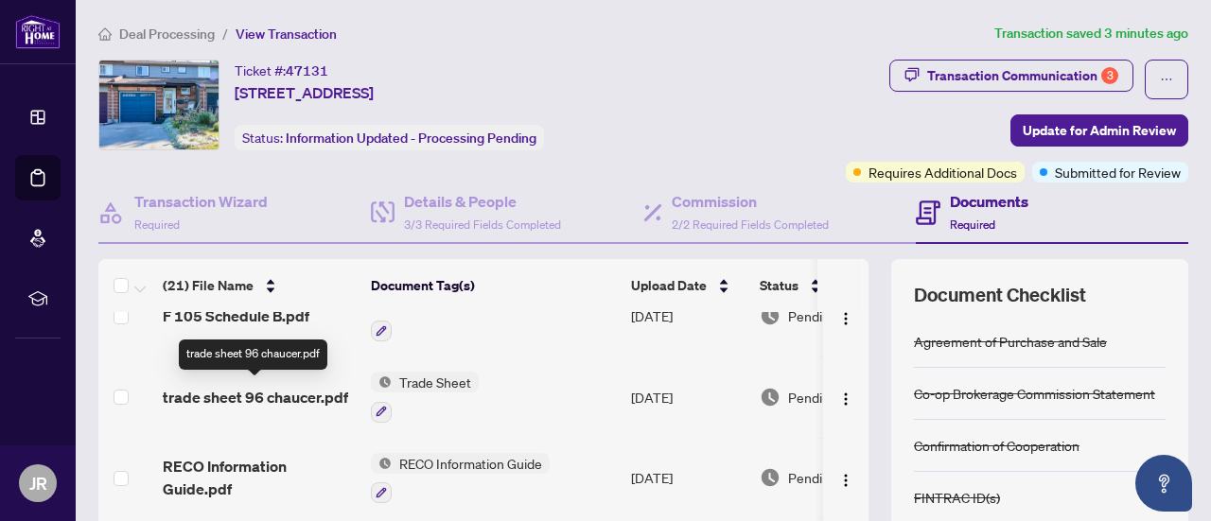
click at [238, 391] on span "trade sheet 96 chaucer.pdf" at bounding box center [255, 397] width 185 height 23
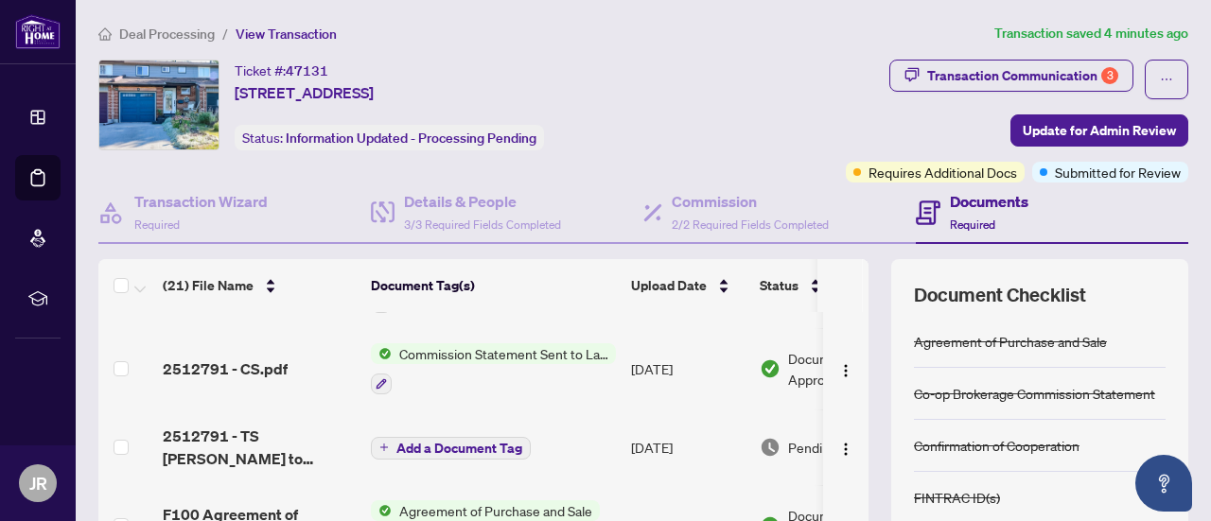
scroll to position [254, 0]
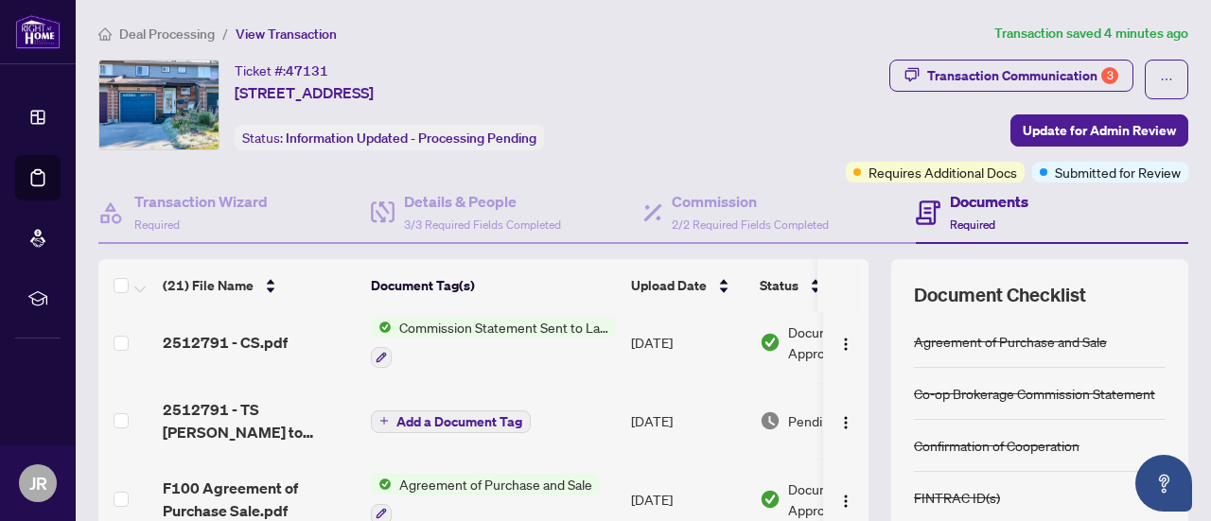
click at [548, 321] on span "Commission Statement Sent to Lawyer" at bounding box center [504, 327] width 224 height 21
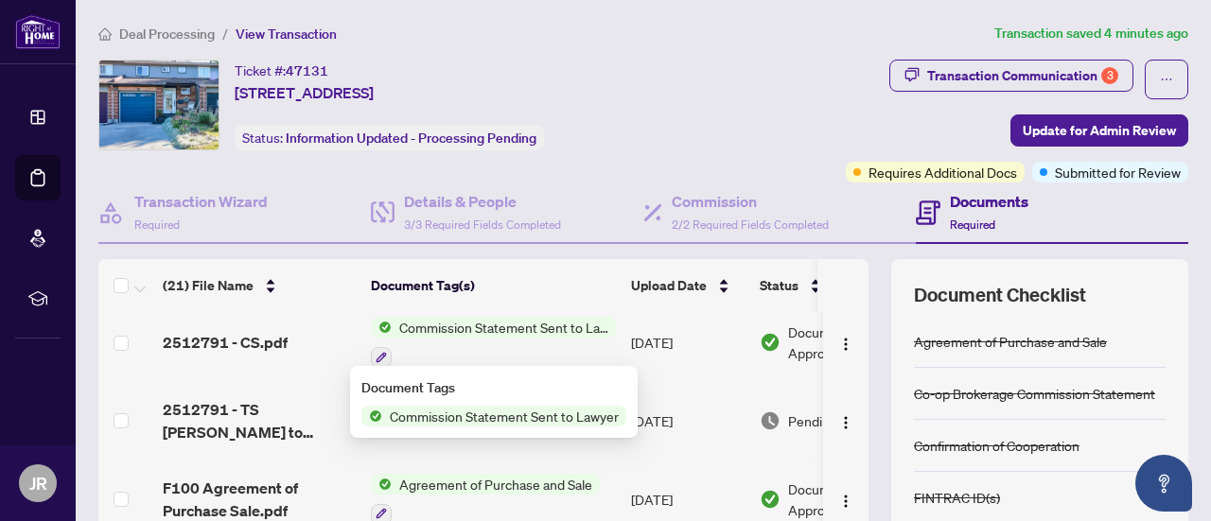
click at [551, 324] on span "Commission Statement Sent to Lawyer" at bounding box center [504, 327] width 224 height 21
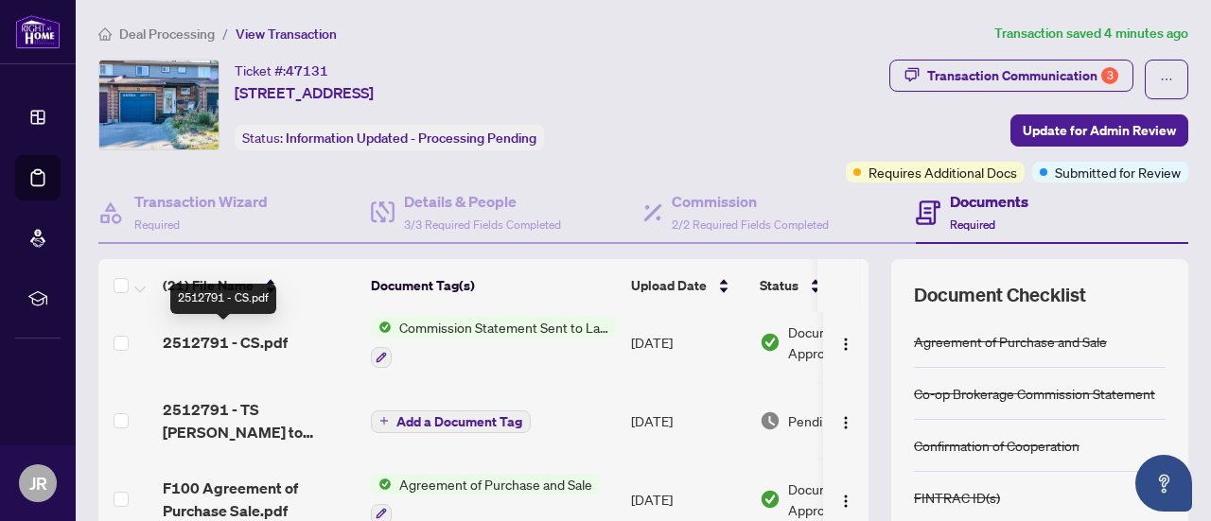
click at [214, 336] on span "2512791 - CS.pdf" at bounding box center [225, 342] width 125 height 23
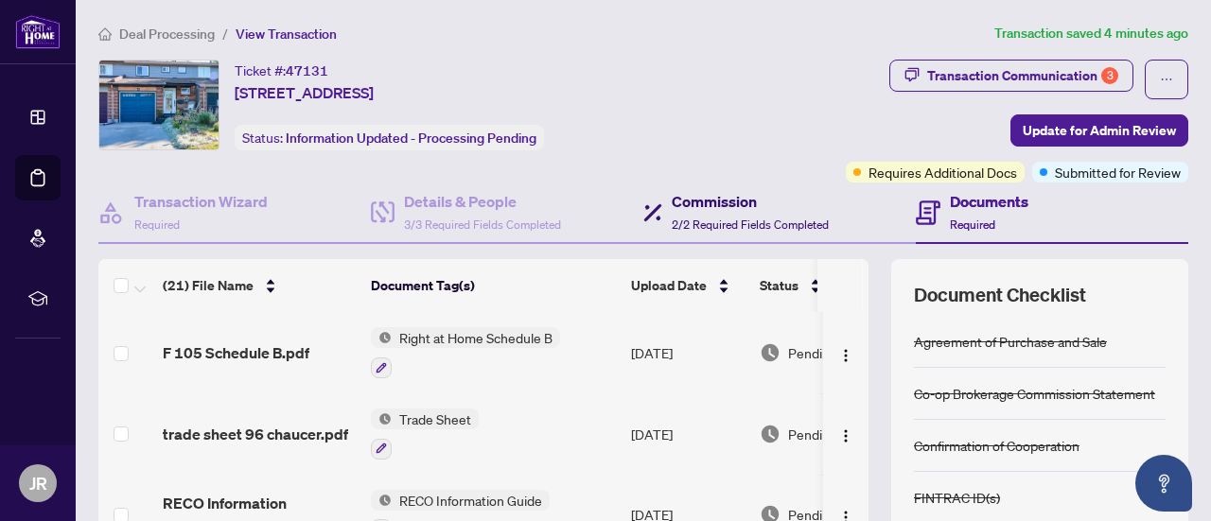
click at [719, 218] on span "2/2 Required Fields Completed" at bounding box center [750, 225] width 157 height 14
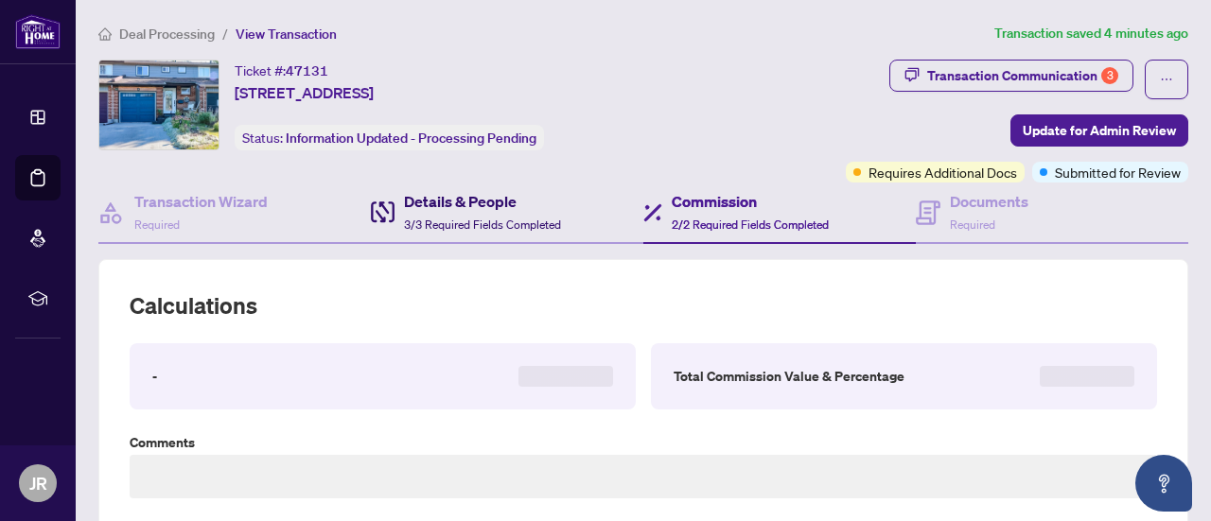
click at [466, 211] on div "Details & People 3/3 Required Fields Completed" at bounding box center [482, 212] width 157 height 44
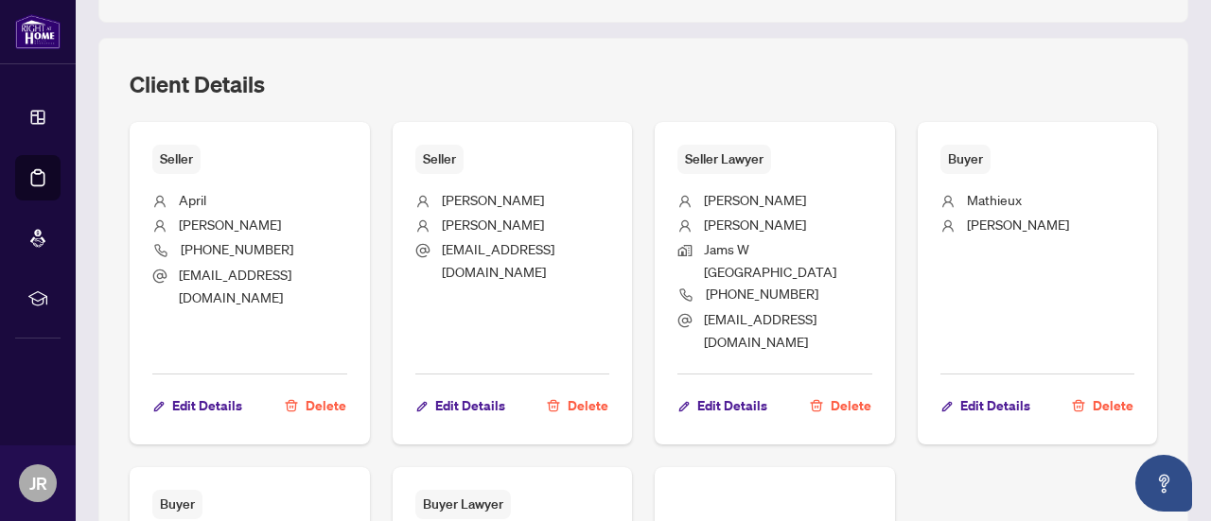
scroll to position [1525, 0]
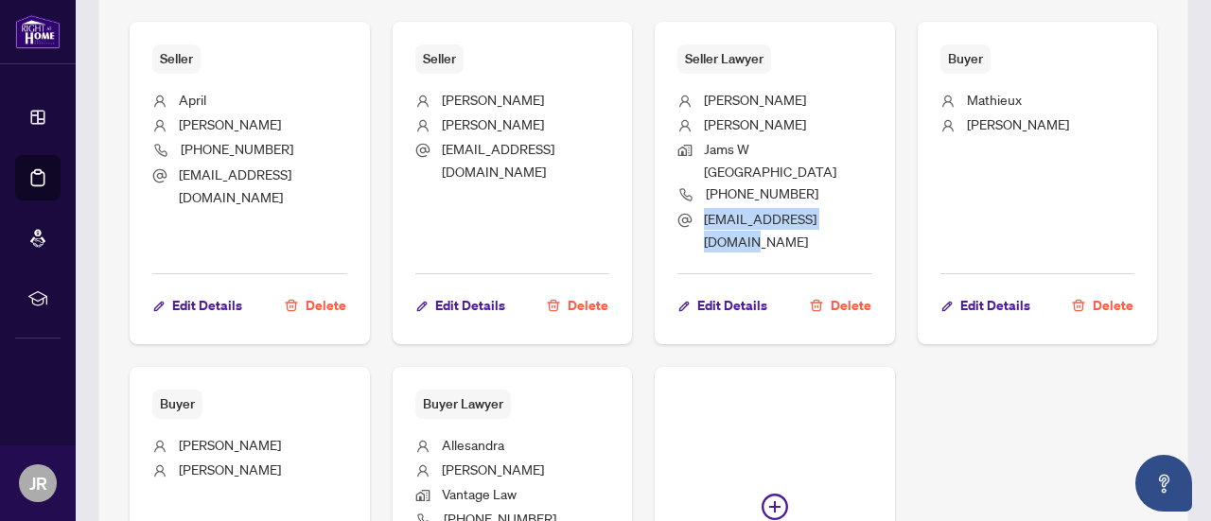
drag, startPoint x: 867, startPoint y: 186, endPoint x: 1016, endPoint y: 187, distance: 149.5
click at [873, 208] on li "deals@barrielawyer.net" at bounding box center [775, 230] width 195 height 44
copy span "deals@barrielawyer.net"
